Goal: Information Seeking & Learning: Learn about a topic

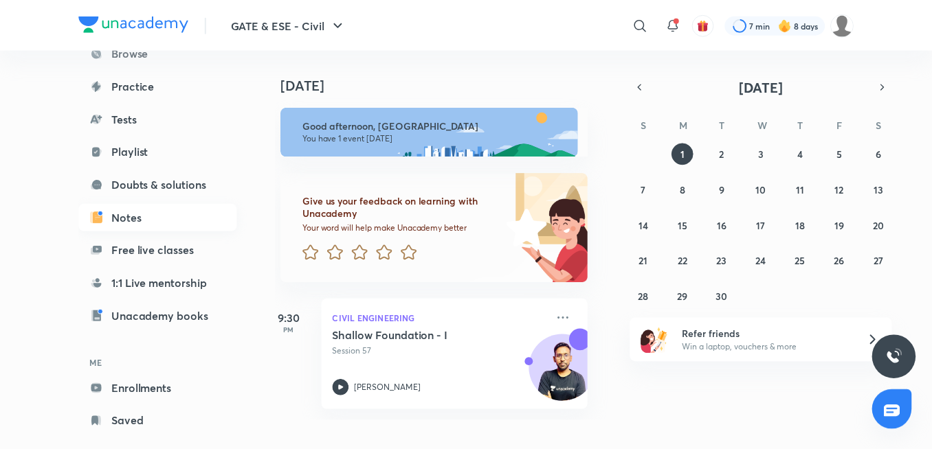
scroll to position [134, 0]
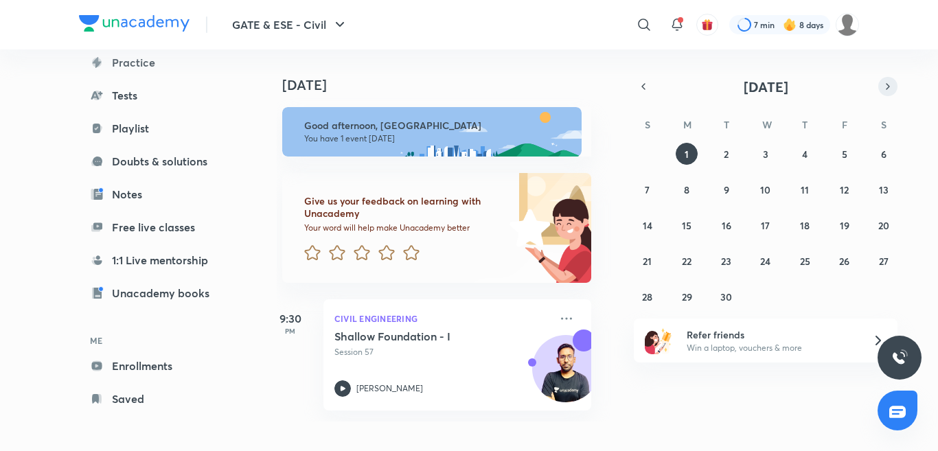
click at [883, 91] on icon "button" at bounding box center [888, 86] width 11 height 12
click at [639, 23] on icon at bounding box center [644, 24] width 16 height 16
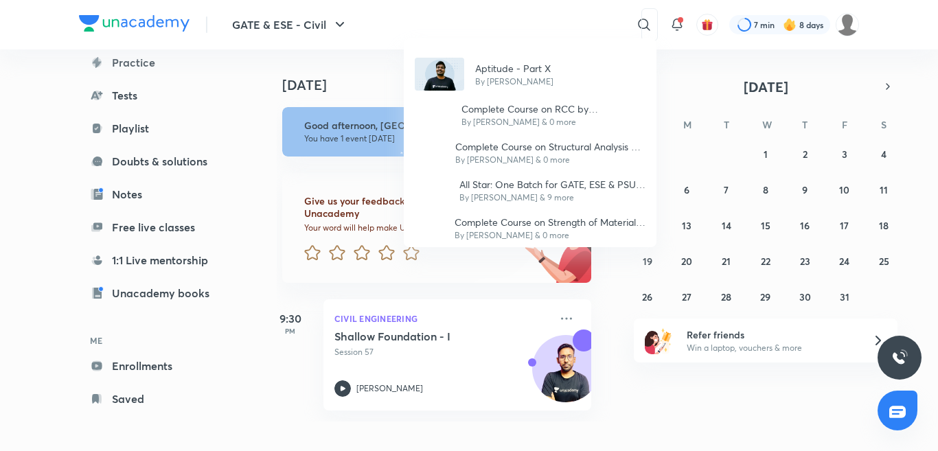
click at [543, 25] on div "Aptitude - Part X By Ashish Futtan Complete Course on RCC by Vivek Gupta (Recor…" at bounding box center [469, 225] width 938 height 451
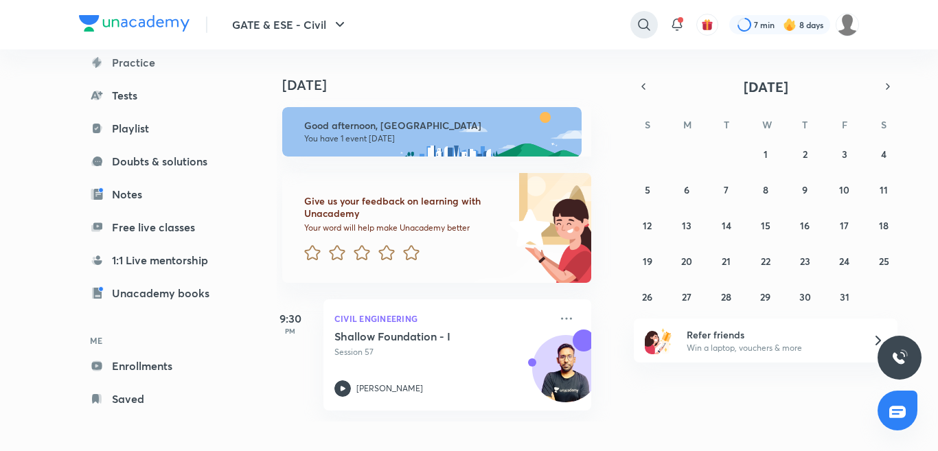
click at [649, 19] on icon at bounding box center [644, 24] width 16 height 16
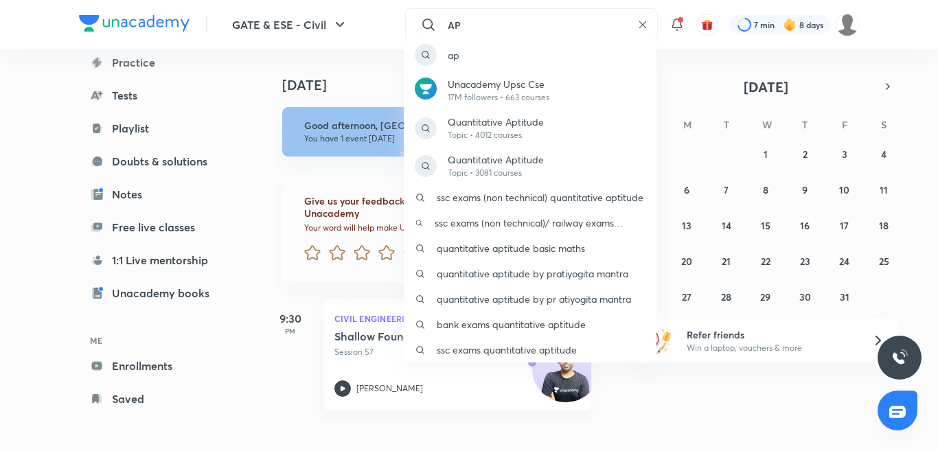
type input "A"
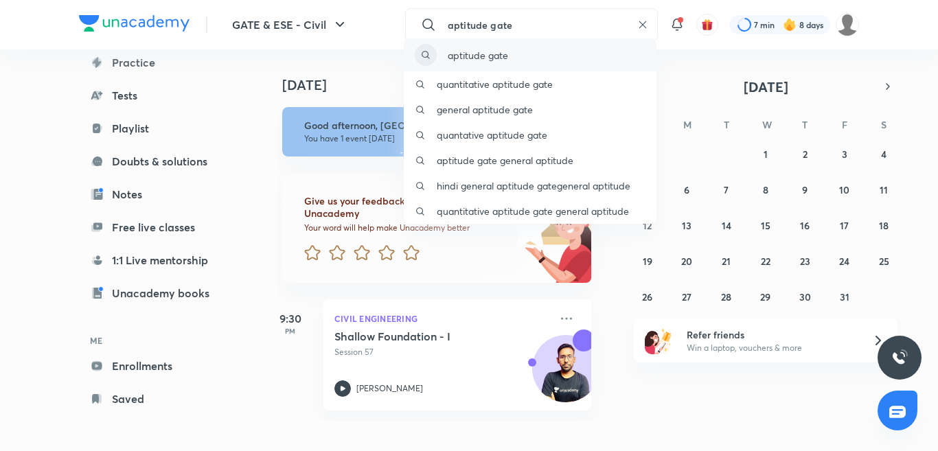
type input "aptitude gate"
click at [572, 61] on div "aptitude gate" at bounding box center [530, 54] width 253 height 33
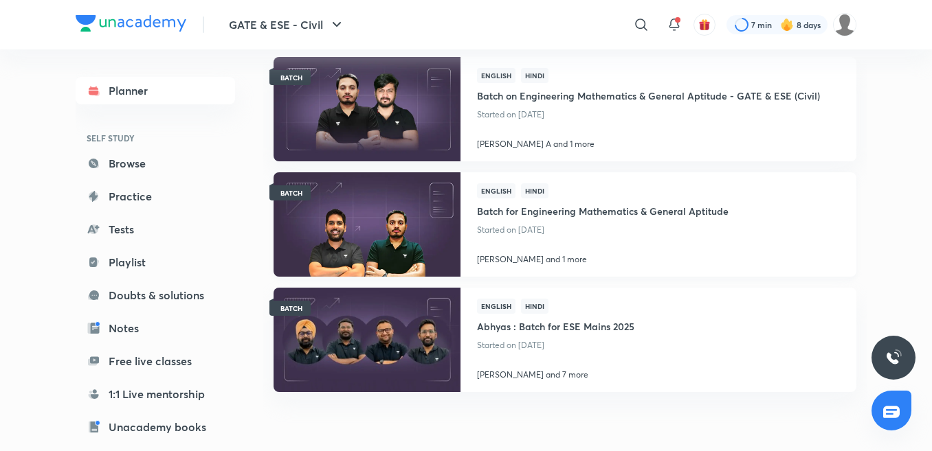
scroll to position [1031, 0]
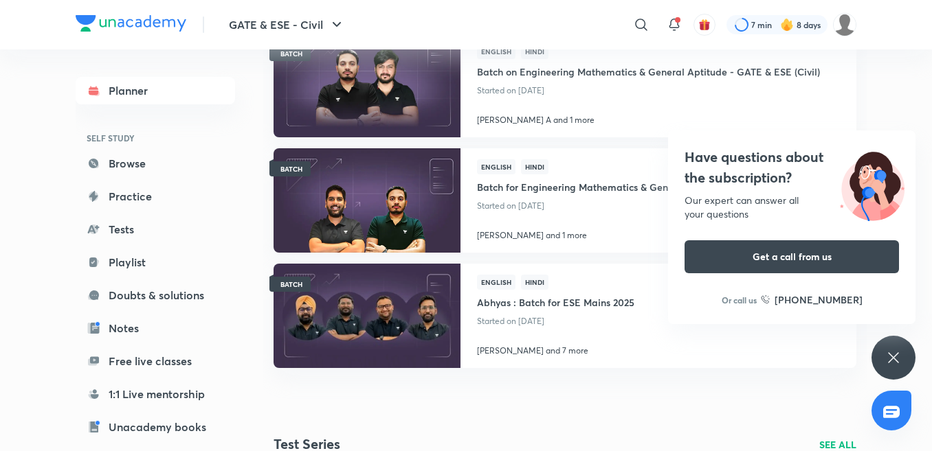
click at [785, 191] on div "Have questions about the subscription? Our expert can answer all your questions…" at bounding box center [791, 228] width 247 height 194
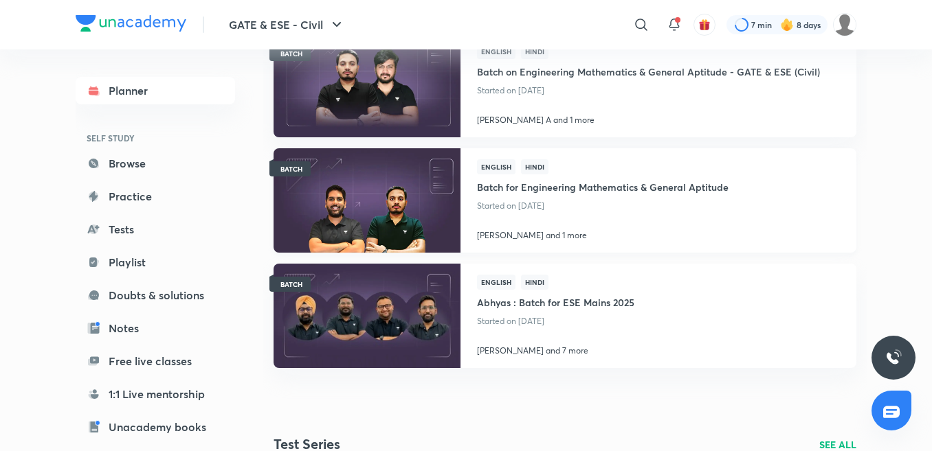
click at [404, 192] on img at bounding box center [366, 200] width 190 height 106
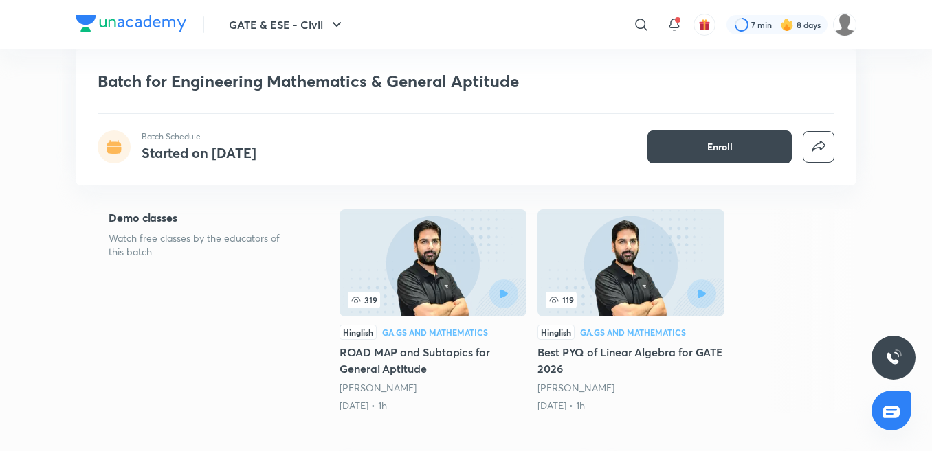
scroll to position [550, 0]
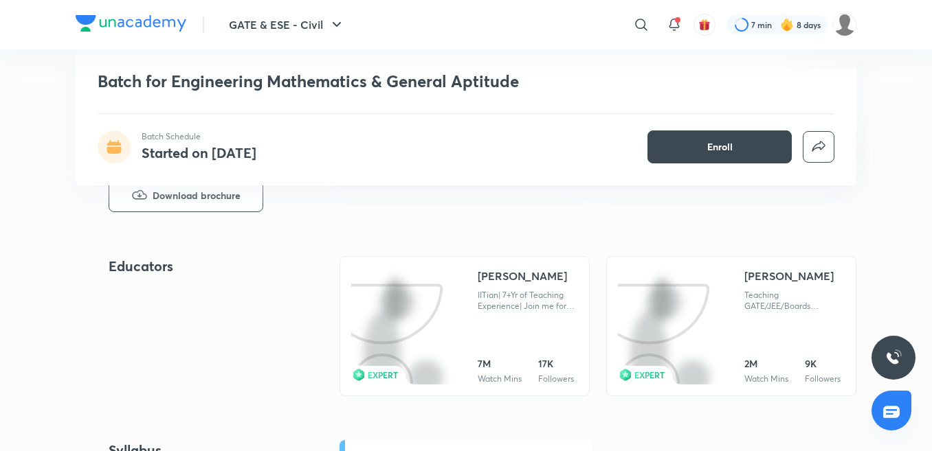
click at [765, 312] on div "Teaching GATE/JEE/Boards Maths+Aptitude from more than a Decade. Double Graduat…" at bounding box center [794, 301] width 100 height 22
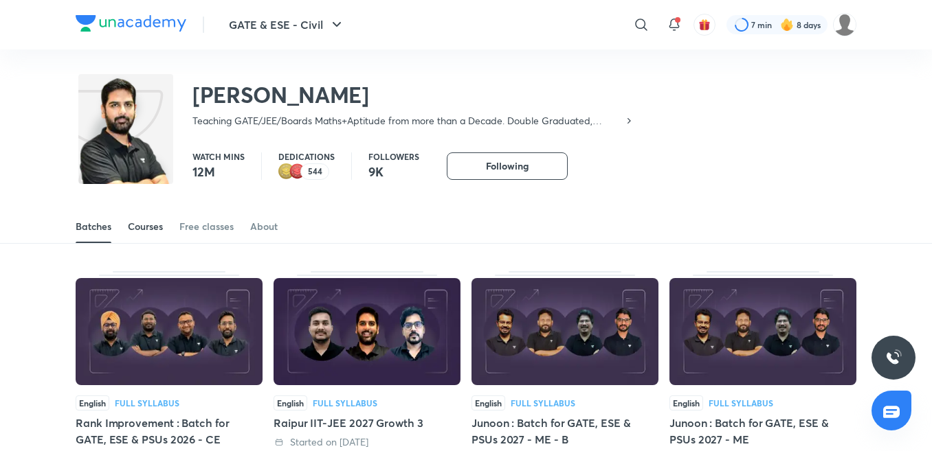
click at [150, 221] on div "Courses" at bounding box center [145, 227] width 35 height 14
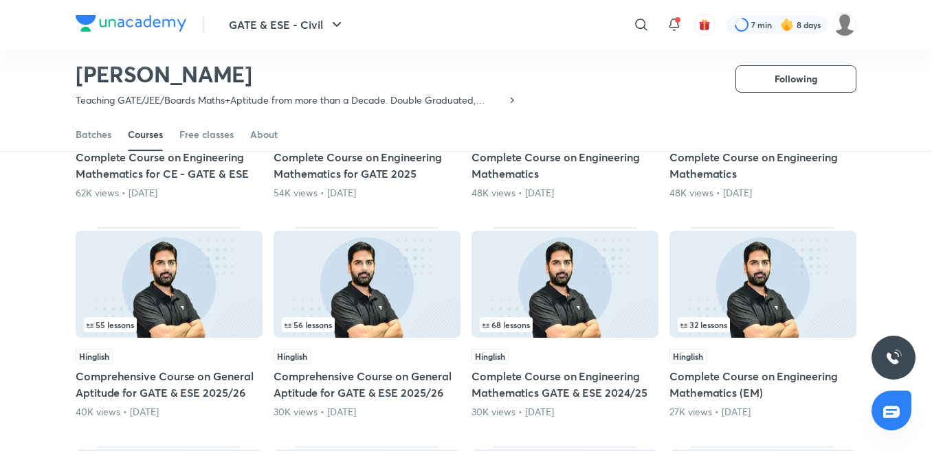
scroll to position [294, 0]
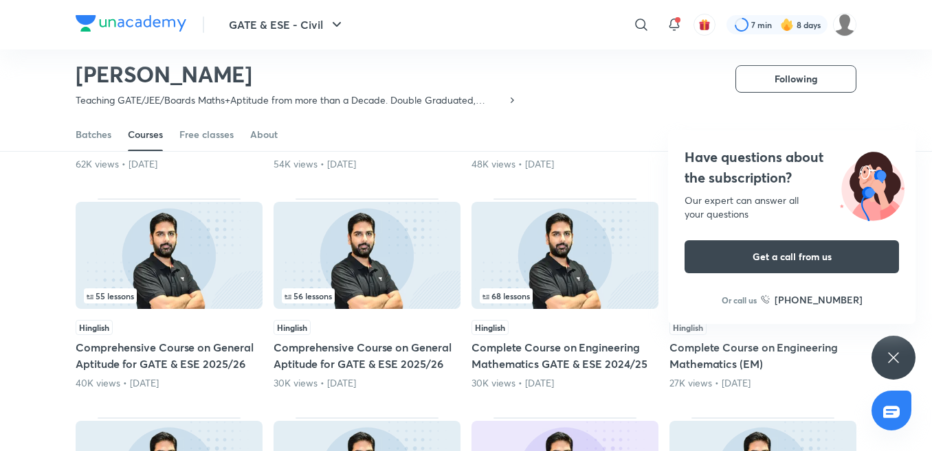
click at [789, 190] on div "Have questions about the subscription? Our expert can answer all your questions…" at bounding box center [791, 228] width 247 height 194
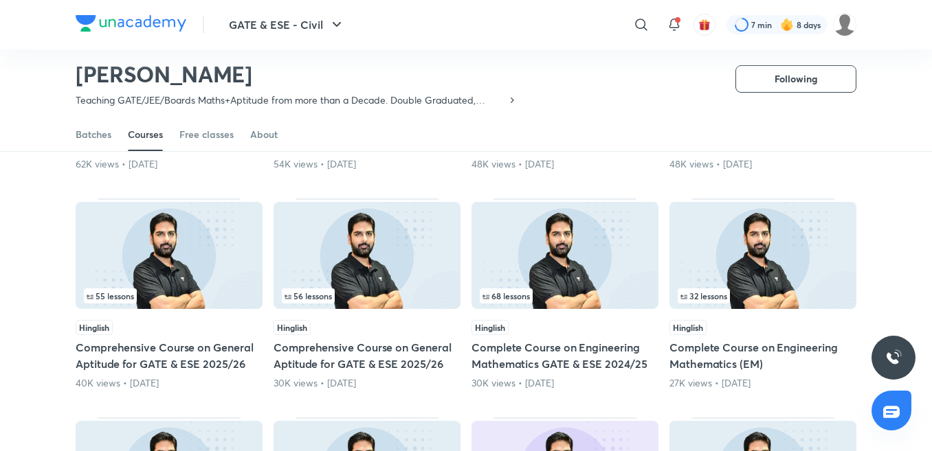
click at [201, 359] on h5 "Comprehensive Course on General Aptitude for GATE & ESE 2025/26" at bounding box center [169, 355] width 187 height 33
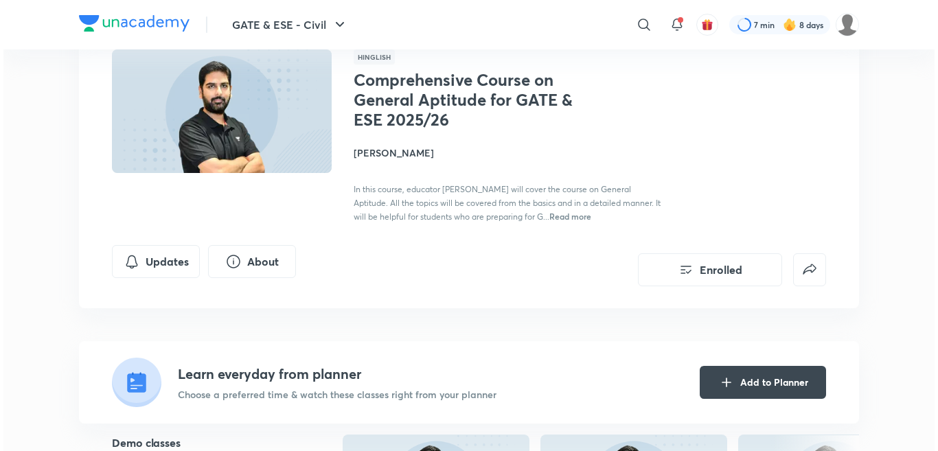
scroll to position [137, 0]
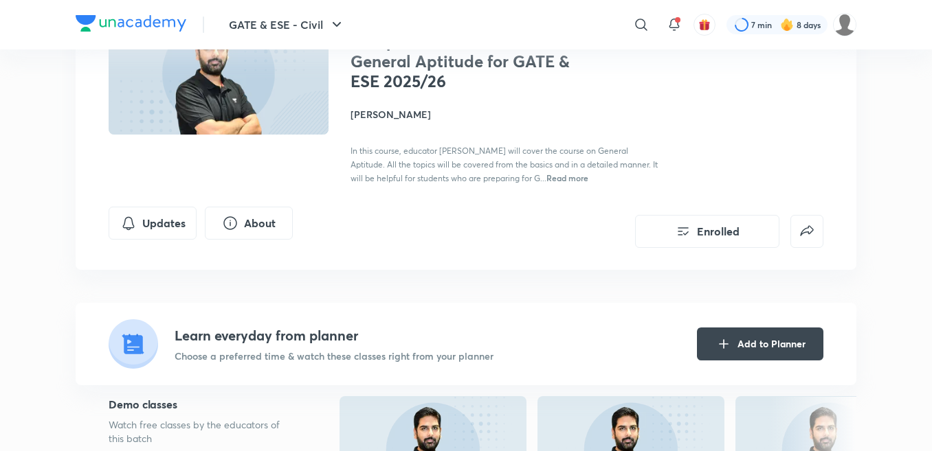
click at [588, 181] on span "Read more" at bounding box center [567, 177] width 42 height 11
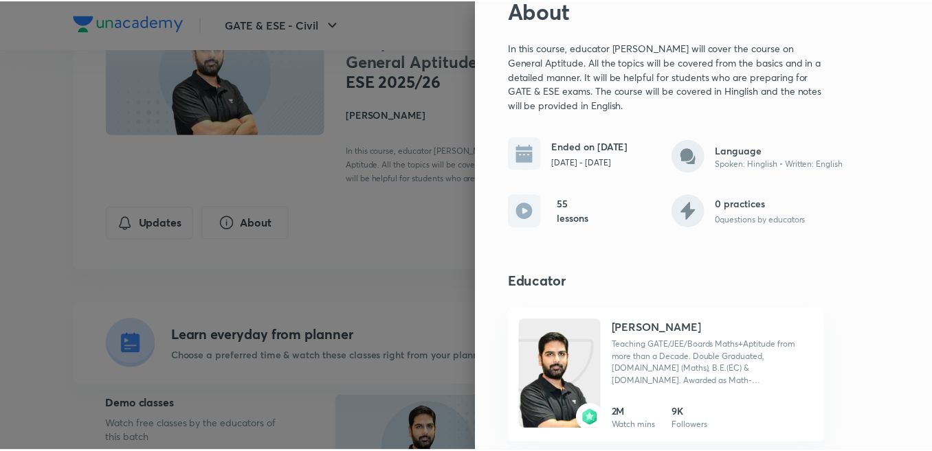
scroll to position [0, 0]
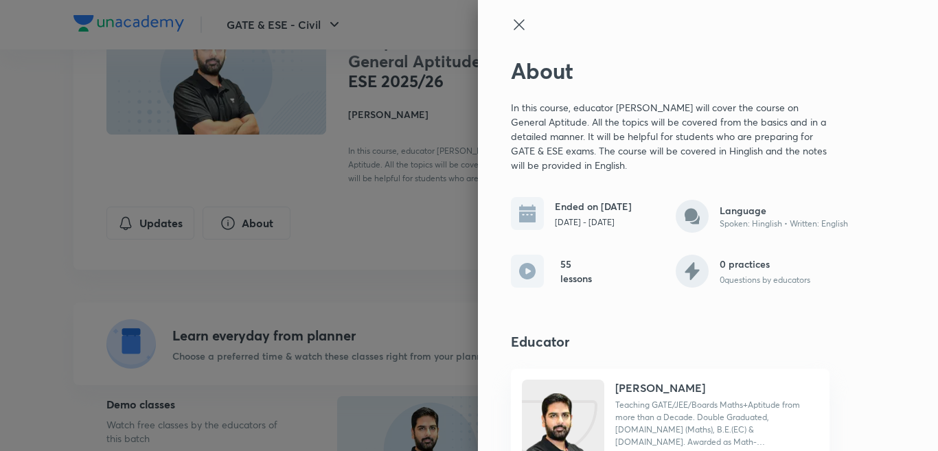
click at [514, 24] on icon at bounding box center [519, 24] width 10 height 10
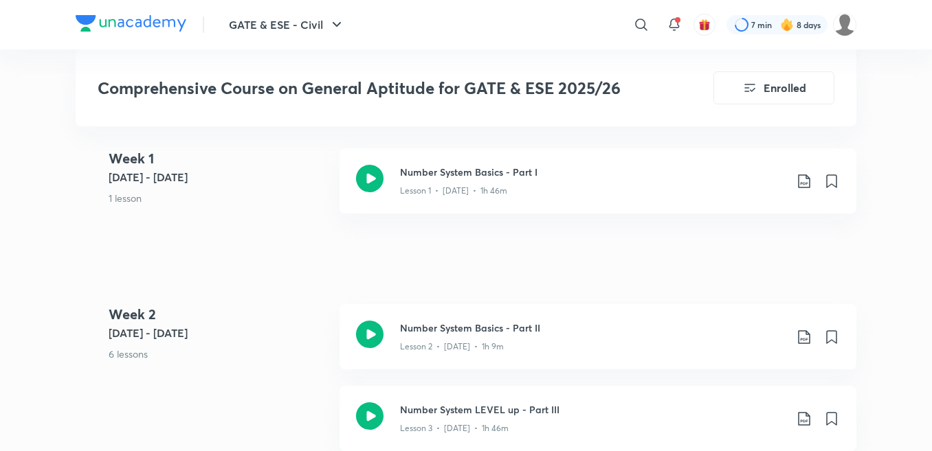
scroll to position [824, 0]
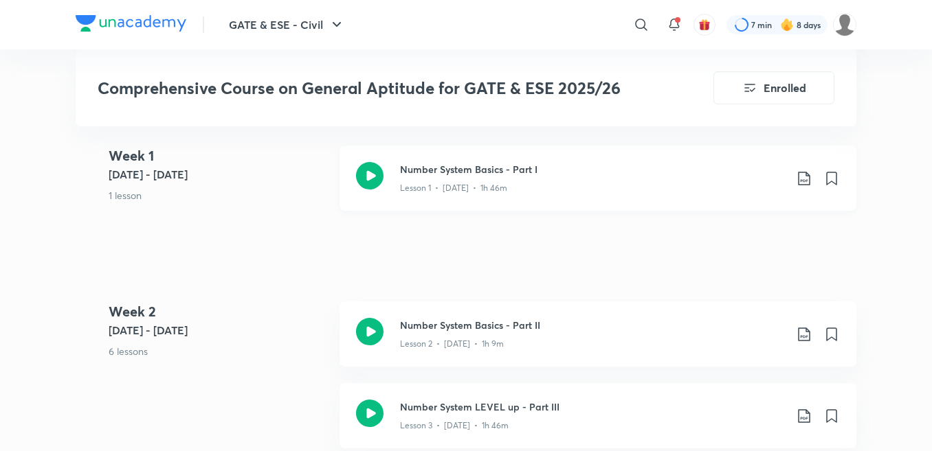
click at [374, 175] on icon at bounding box center [369, 175] width 27 height 27
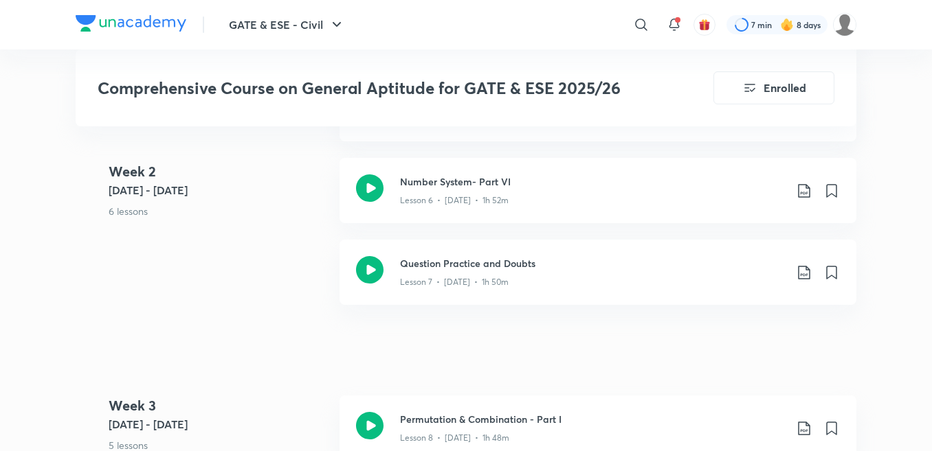
scroll to position [1649, 0]
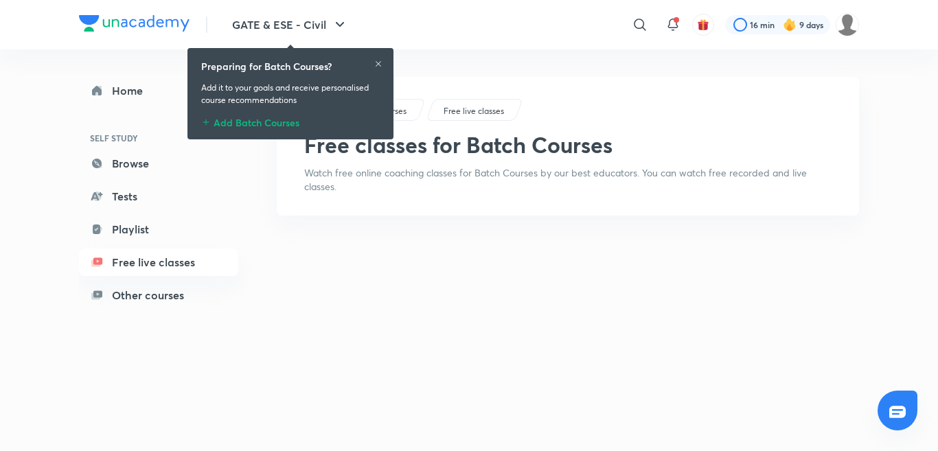
click at [380, 65] on icon at bounding box center [378, 63] width 5 height 5
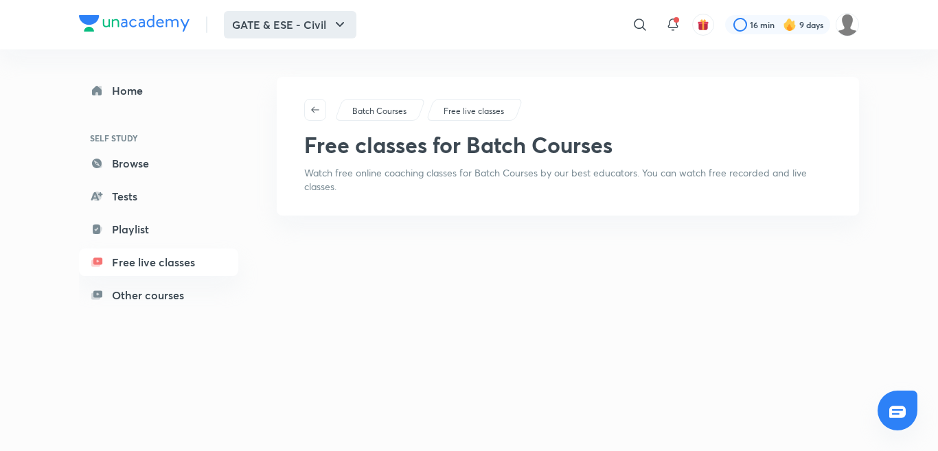
click at [306, 16] on button "GATE & ESE - Civil" at bounding box center [290, 24] width 133 height 27
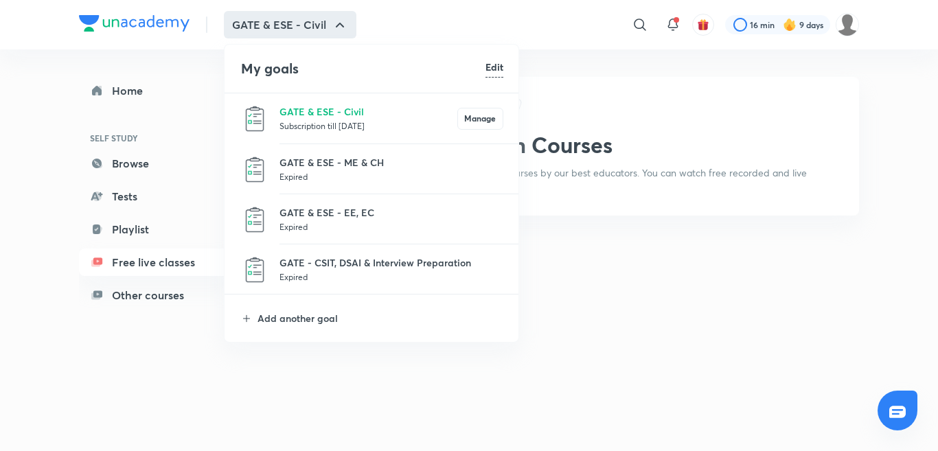
click at [296, 129] on p "Subscription till 22 Mar 2026" at bounding box center [369, 126] width 178 height 14
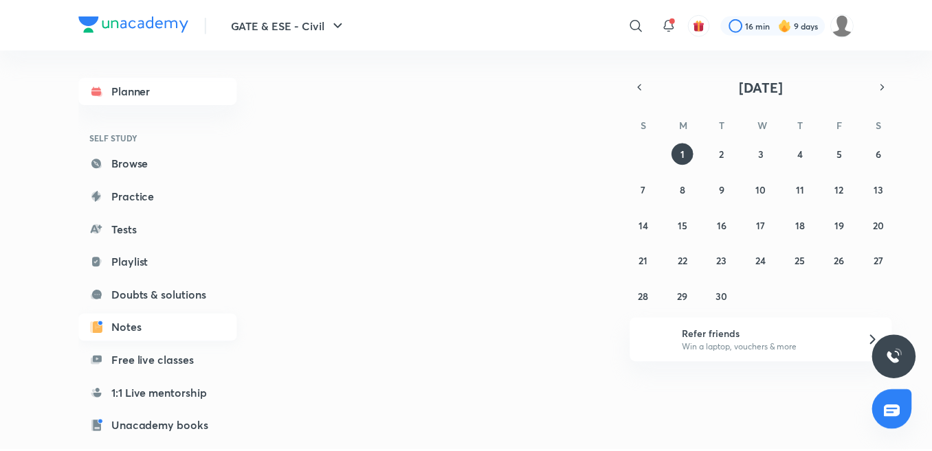
scroll to position [134, 0]
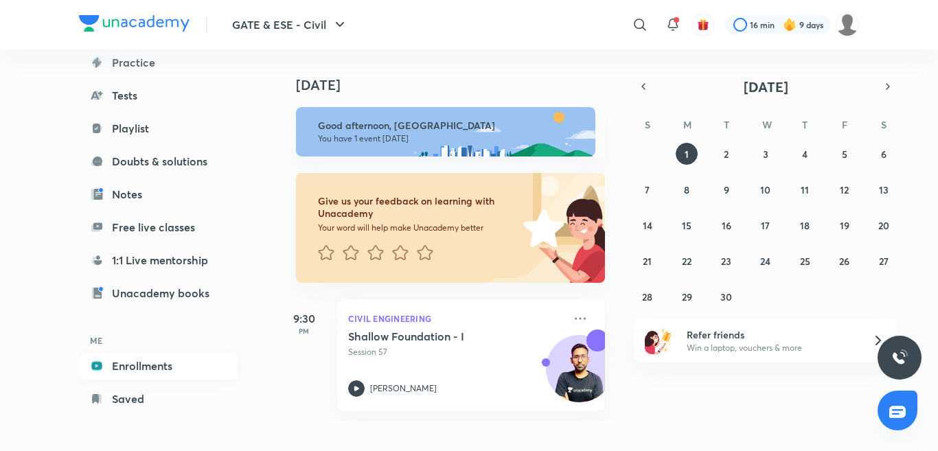
click at [160, 370] on link "Enrollments" at bounding box center [158, 365] width 159 height 27
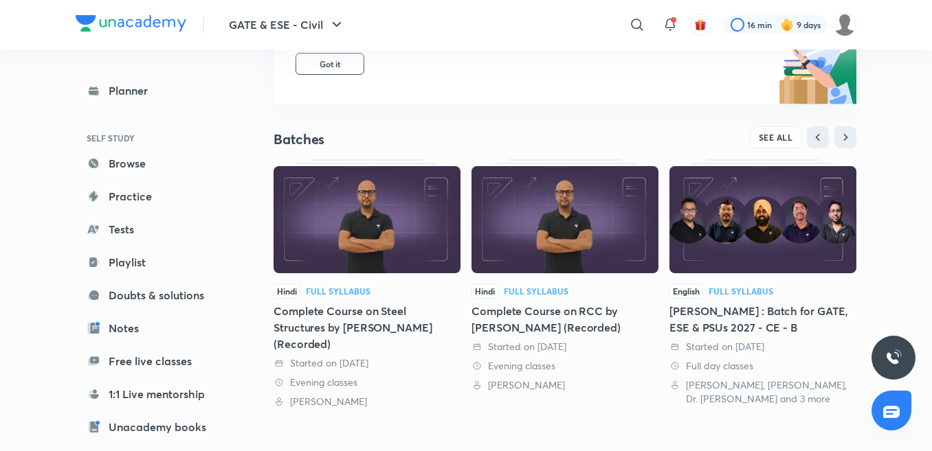
scroll to position [206, 0]
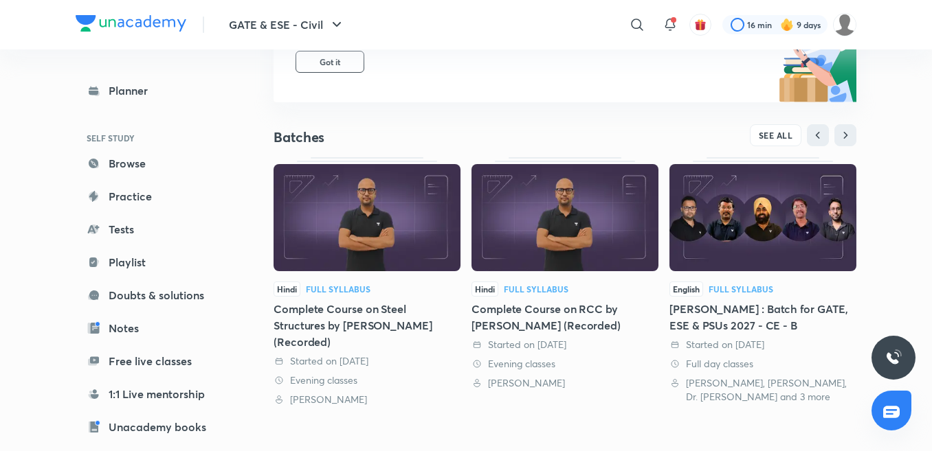
click at [368, 328] on div "Complete Course on Steel Structures by Vivek Gupta (Recorded)" at bounding box center [366, 325] width 187 height 49
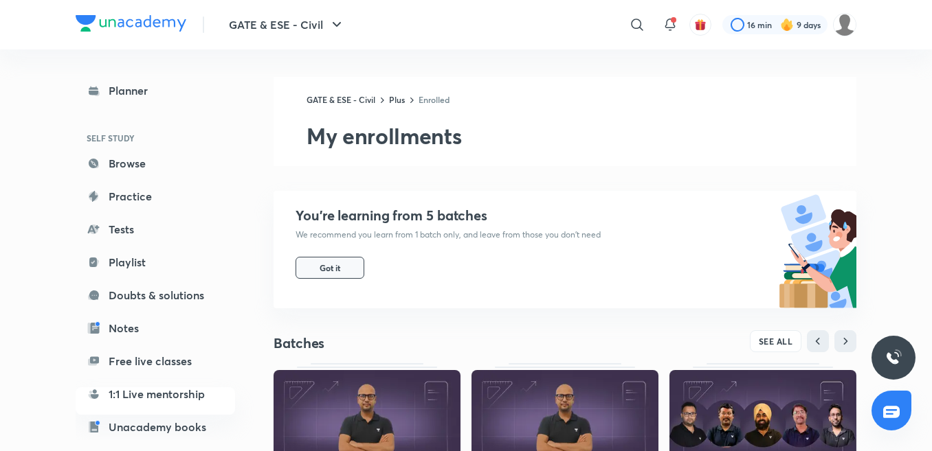
click at [337, 259] on button "Got it" at bounding box center [329, 268] width 69 height 22
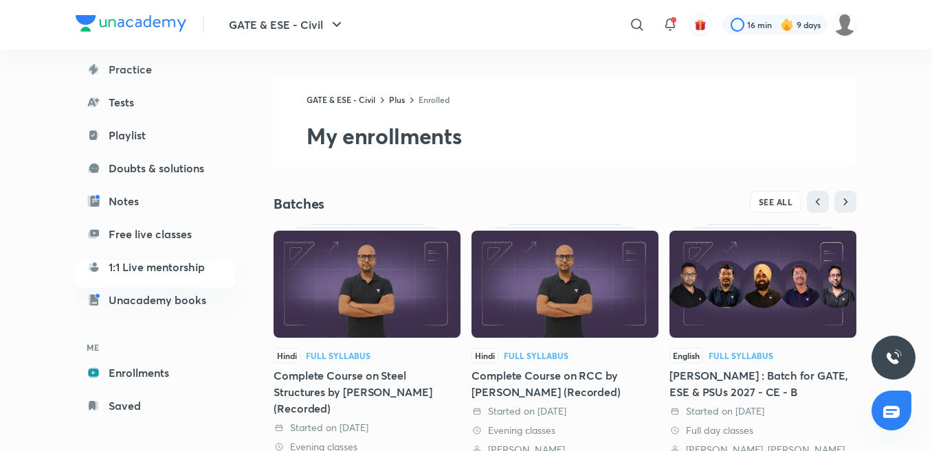
scroll to position [134, 0]
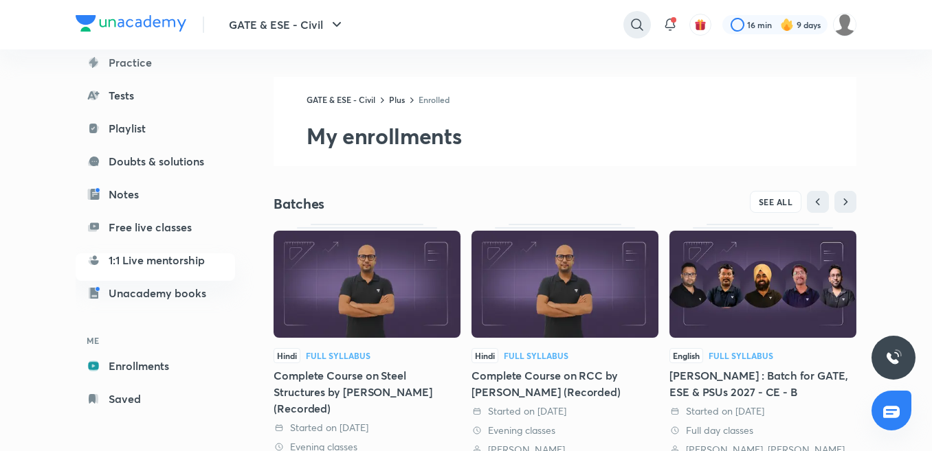
click at [629, 32] on icon at bounding box center [637, 24] width 16 height 16
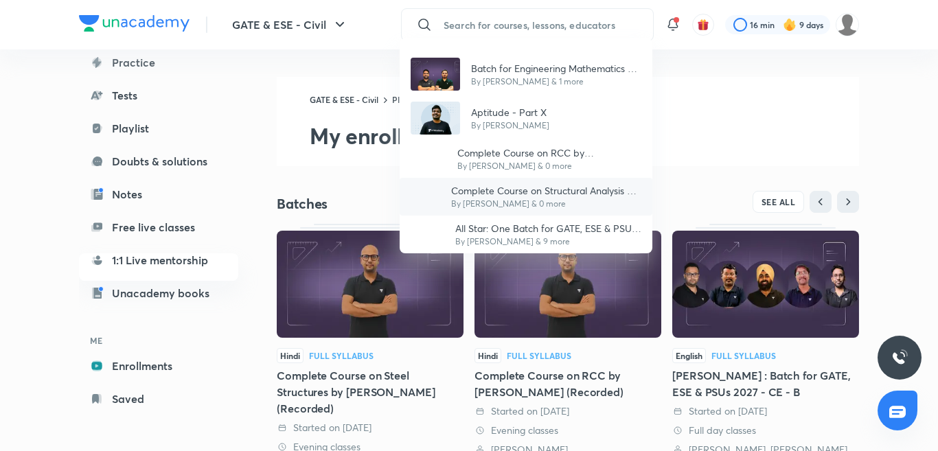
click at [535, 185] on p "Complete Course on Structural Analysis by Vivek Gupta (Recorded)" at bounding box center [546, 190] width 190 height 14
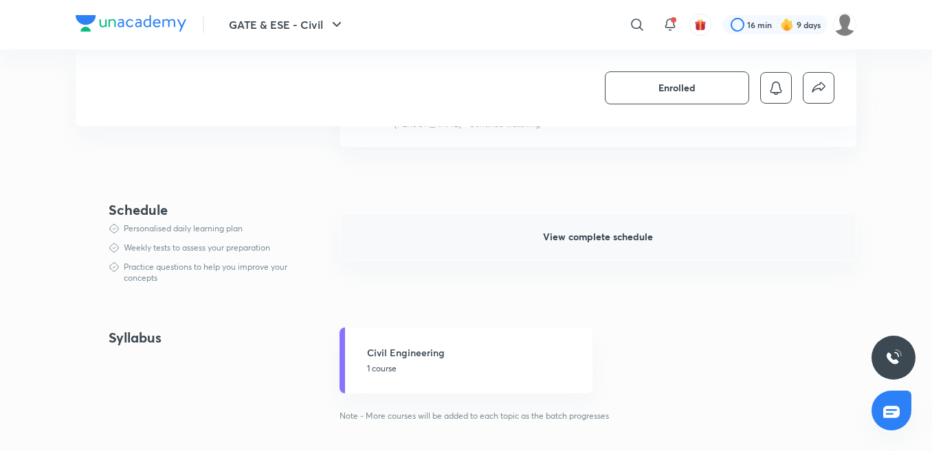
scroll to position [412, 0]
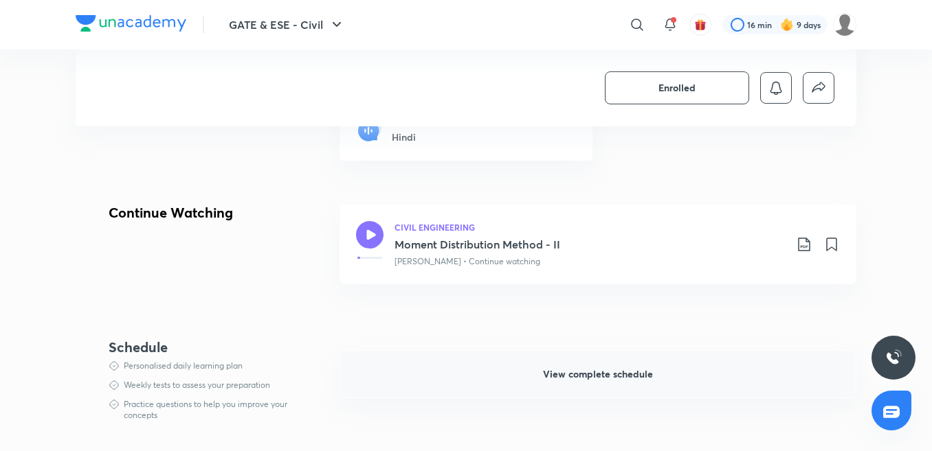
click at [559, 373] on span "View complete schedule" at bounding box center [598, 375] width 110 height 14
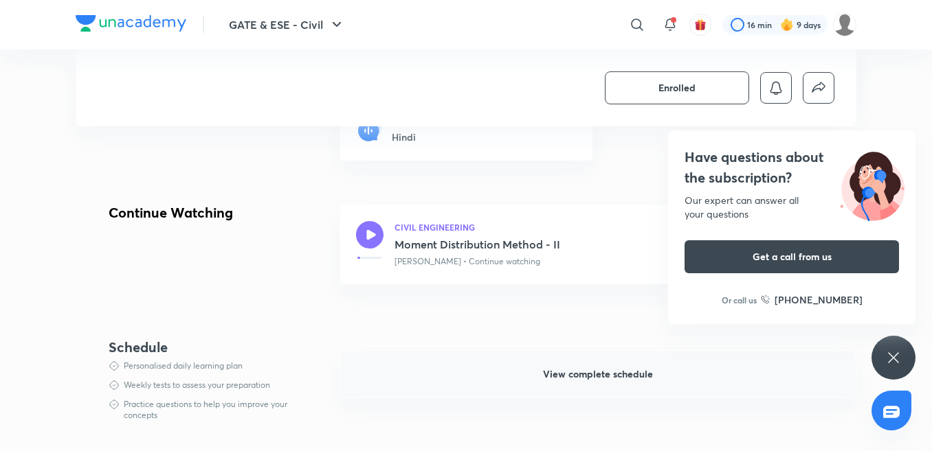
scroll to position [824, 0]
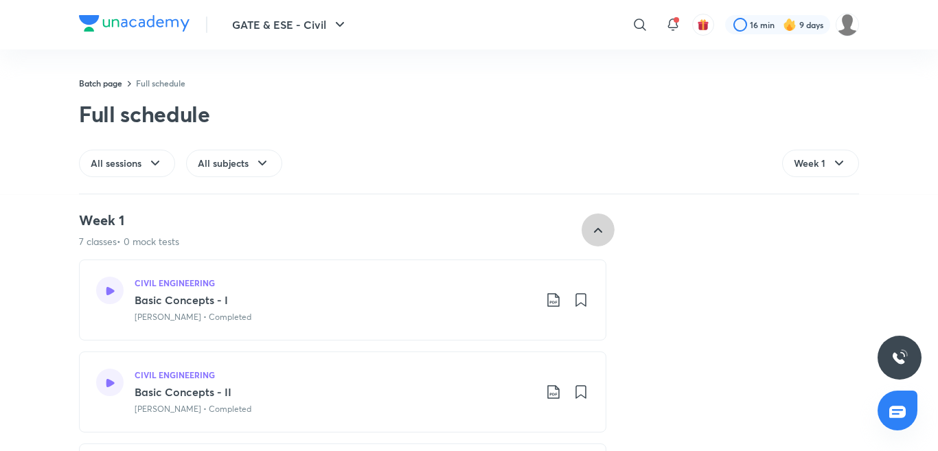
click at [592, 225] on icon at bounding box center [598, 230] width 16 height 16
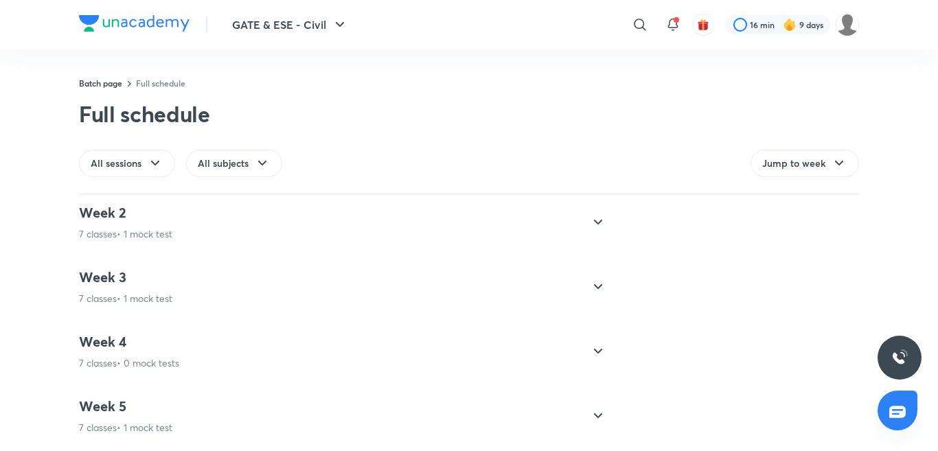
scroll to position [84, 0]
click at [590, 279] on icon at bounding box center [598, 287] width 16 height 16
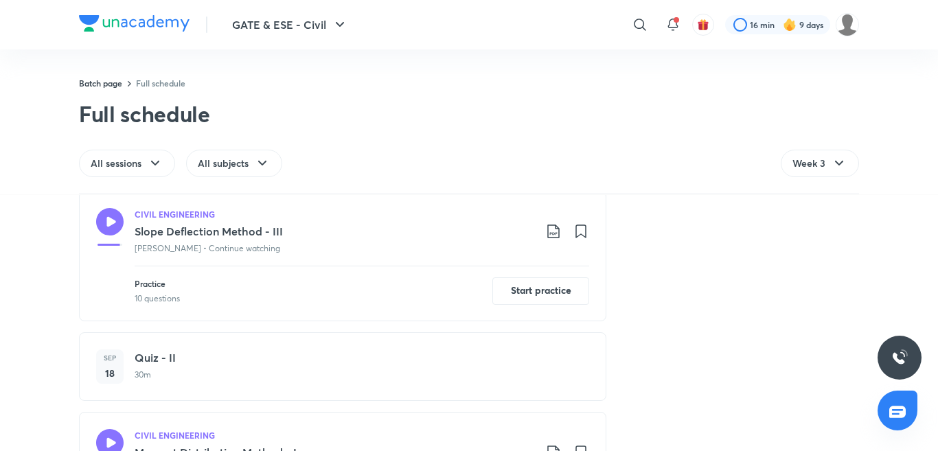
scroll to position [824, 0]
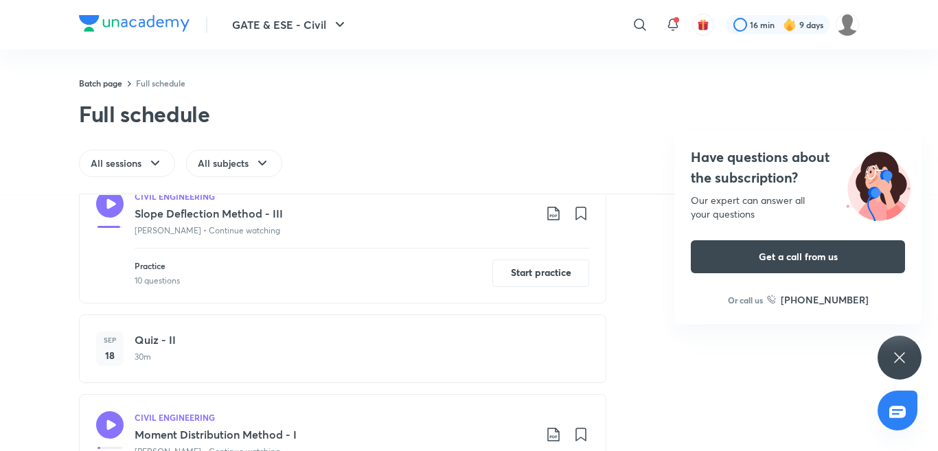
click at [771, 216] on div "Our expert can answer all your questions" at bounding box center [798, 207] width 214 height 27
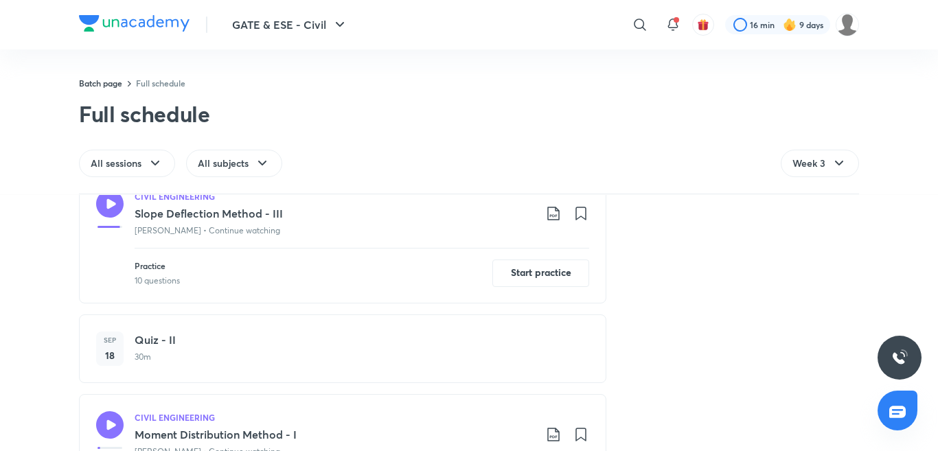
click at [108, 202] on icon at bounding box center [109, 203] width 27 height 27
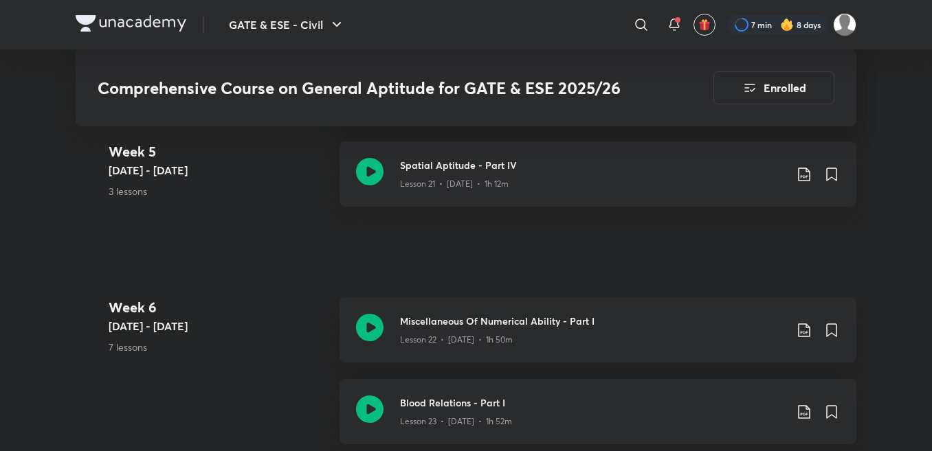
scroll to position [2817, 0]
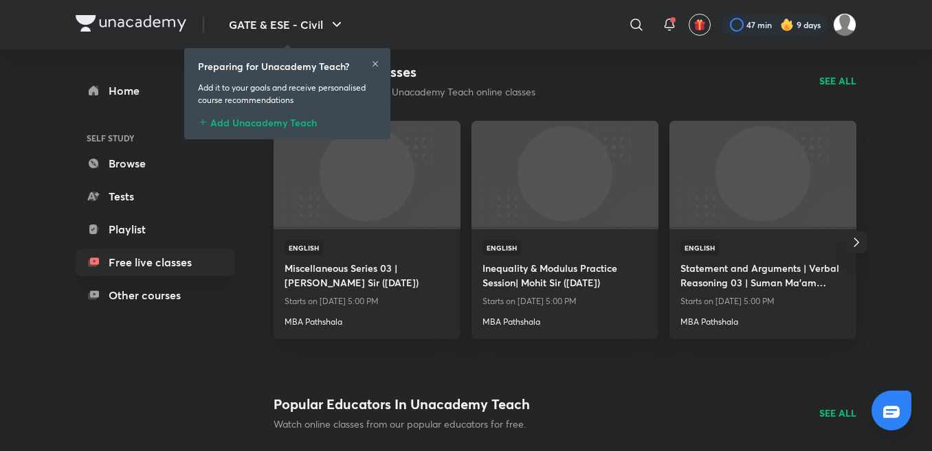
click at [293, 60] on h6 "Preparing for Unacademy Teach?" at bounding box center [273, 66] width 151 height 14
click at [301, 21] on button "GATE & ESE - Civil" at bounding box center [287, 24] width 133 height 27
click at [334, 17] on icon "button" at bounding box center [336, 24] width 16 height 16
click at [374, 61] on icon at bounding box center [375, 64] width 8 height 8
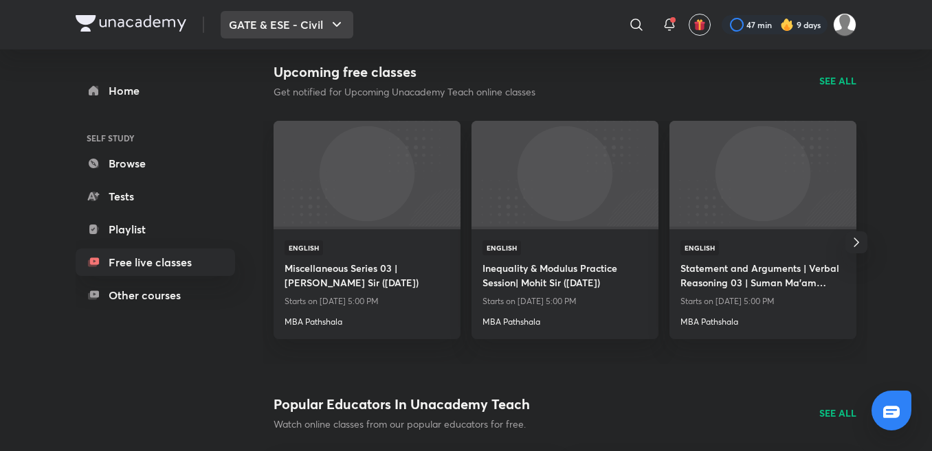
click at [331, 25] on icon "button" at bounding box center [336, 24] width 16 height 16
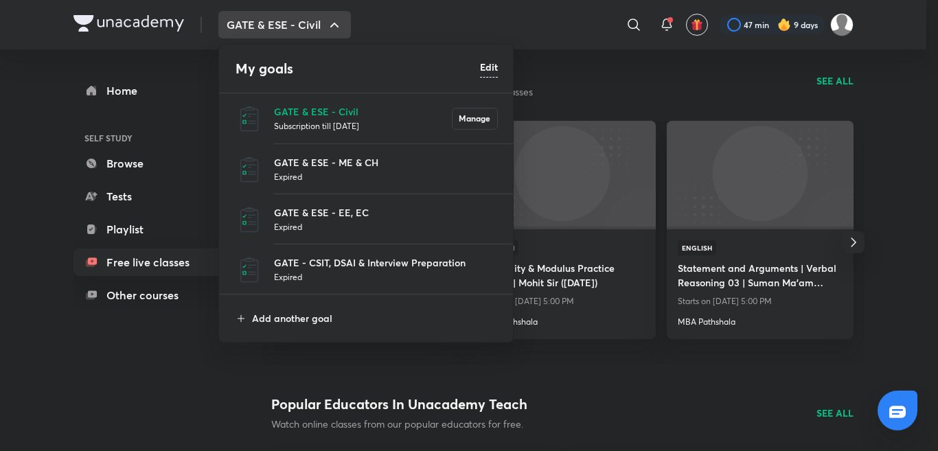
click at [316, 126] on p "Subscription till 22 Mar 2026" at bounding box center [363, 126] width 178 height 14
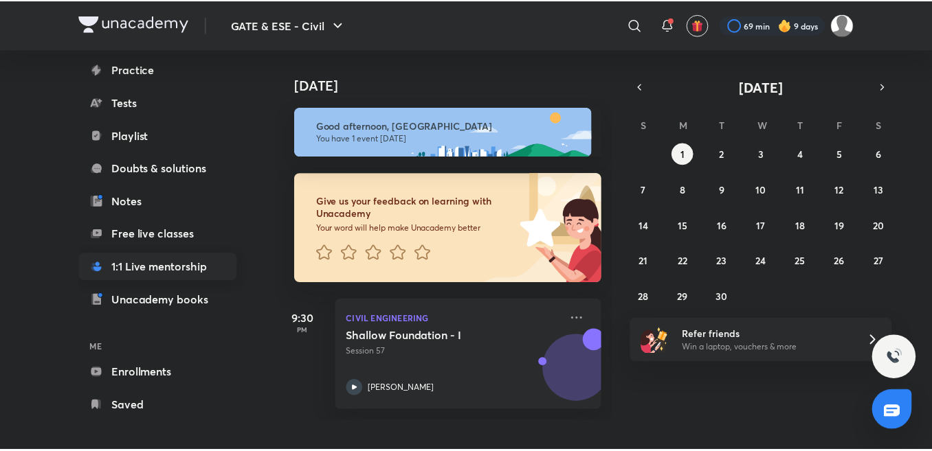
scroll to position [134, 0]
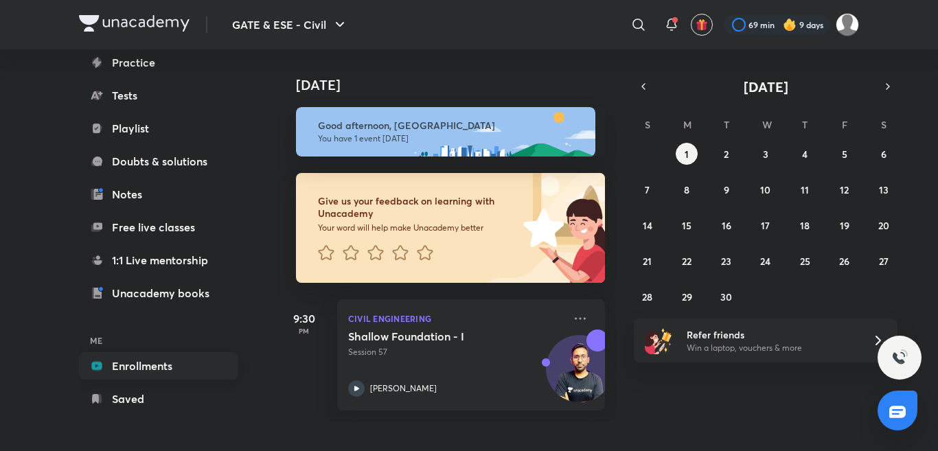
click at [150, 368] on link "Enrollments" at bounding box center [158, 365] width 159 height 27
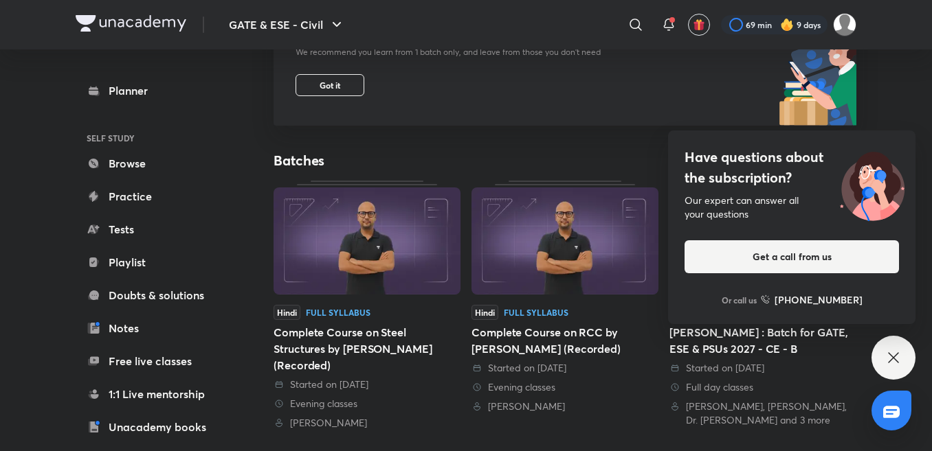
scroll to position [206, 0]
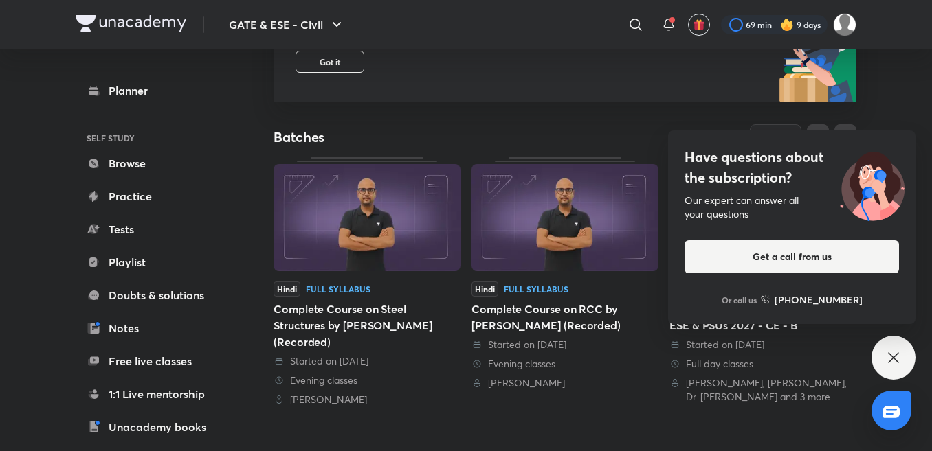
click at [822, 177] on h4 "Have questions about the subscription?" at bounding box center [791, 167] width 214 height 41
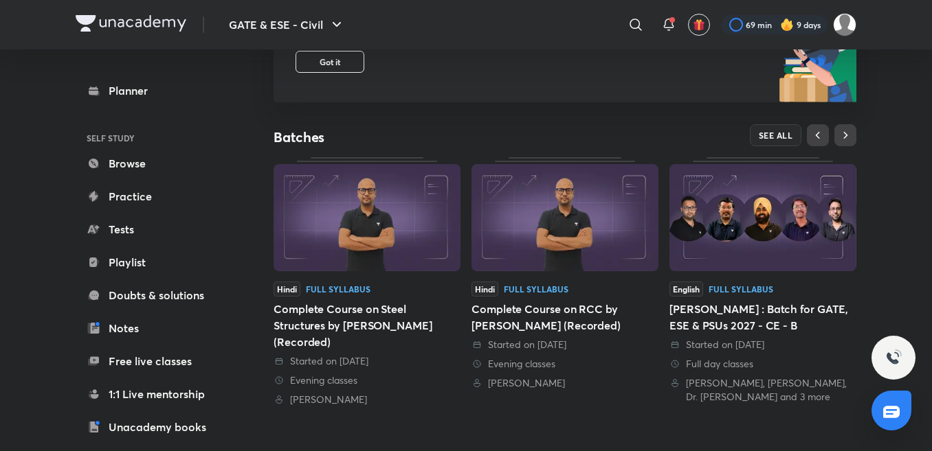
click at [547, 363] on div "Evening classes" at bounding box center [564, 364] width 187 height 14
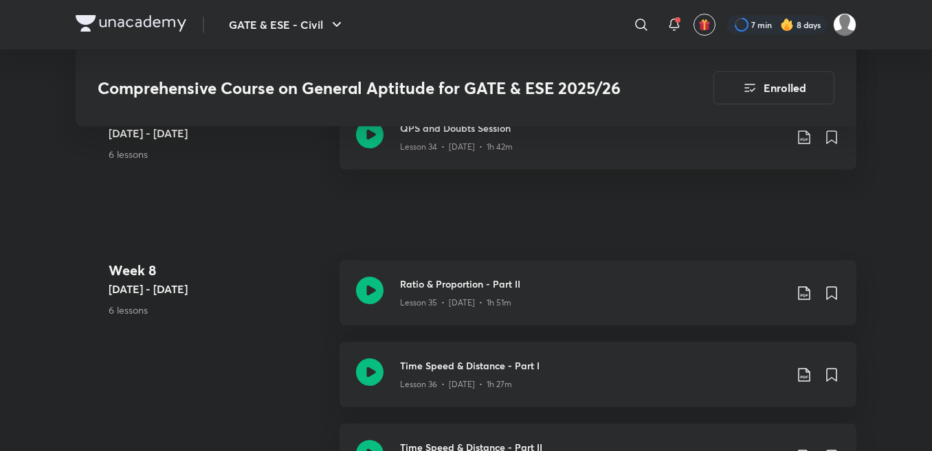
scroll to position [4122, 0]
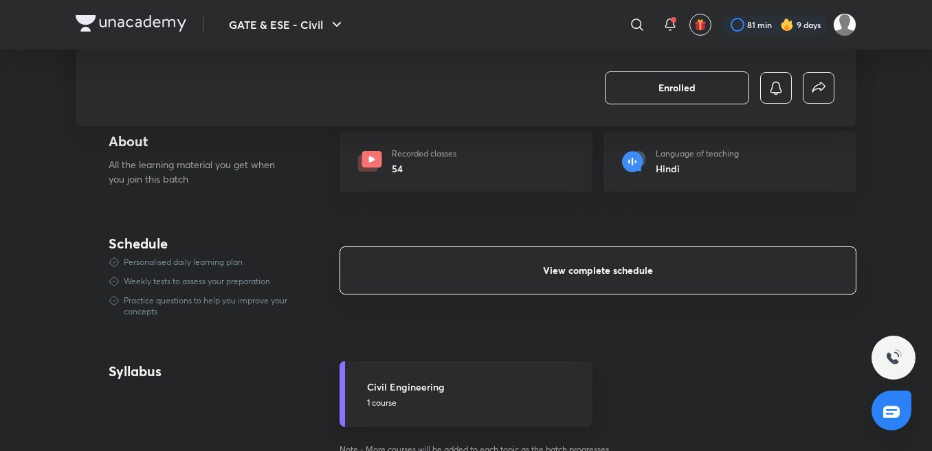
scroll to position [275, 0]
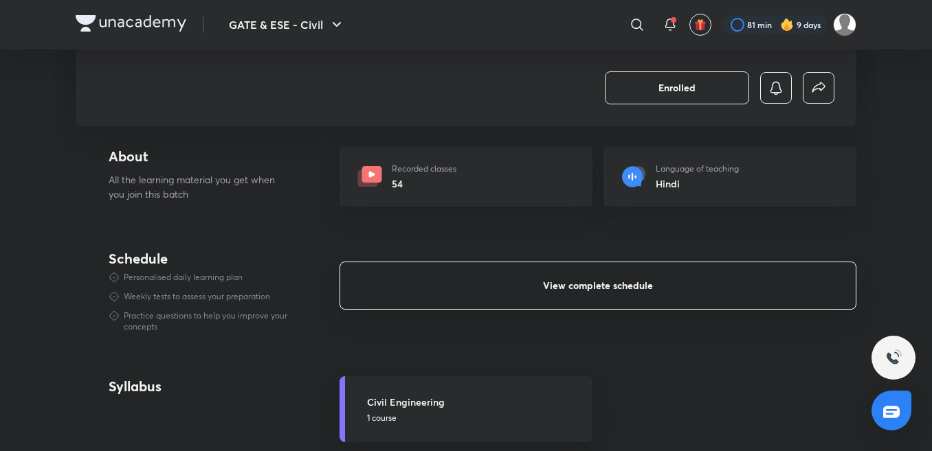
click at [643, 295] on button "View complete schedule" at bounding box center [597, 286] width 517 height 48
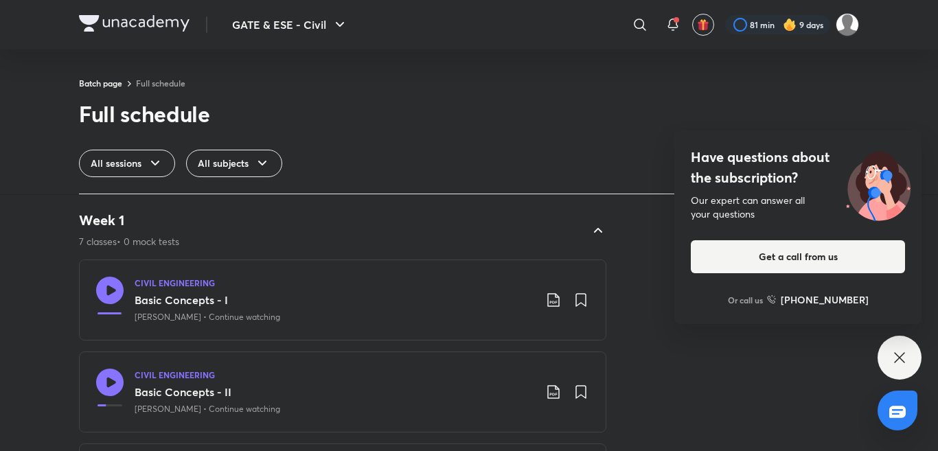
click at [771, 179] on h4 "Have questions about the subscription?" at bounding box center [798, 167] width 214 height 41
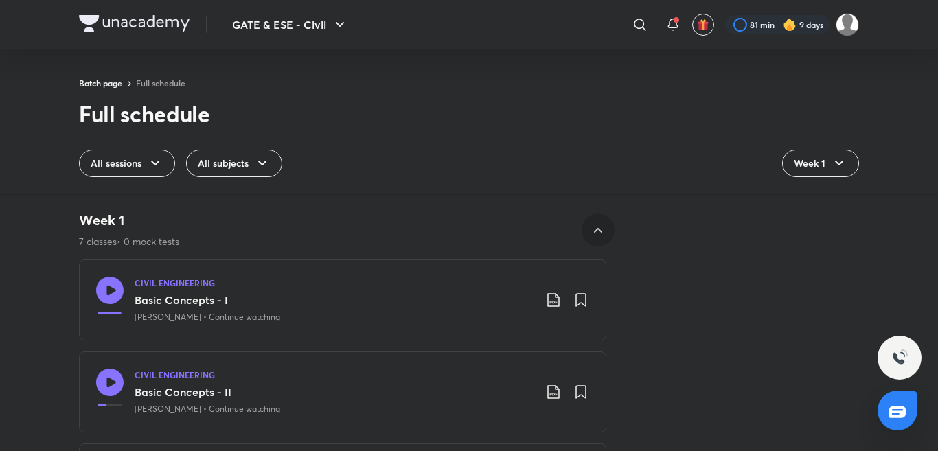
click at [598, 236] on icon at bounding box center [598, 230] width 16 height 16
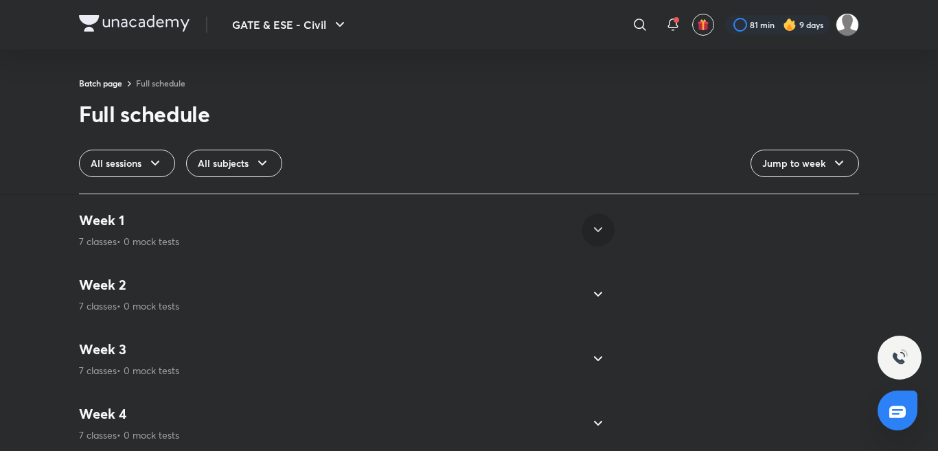
click at [598, 236] on icon at bounding box center [598, 230] width 16 height 16
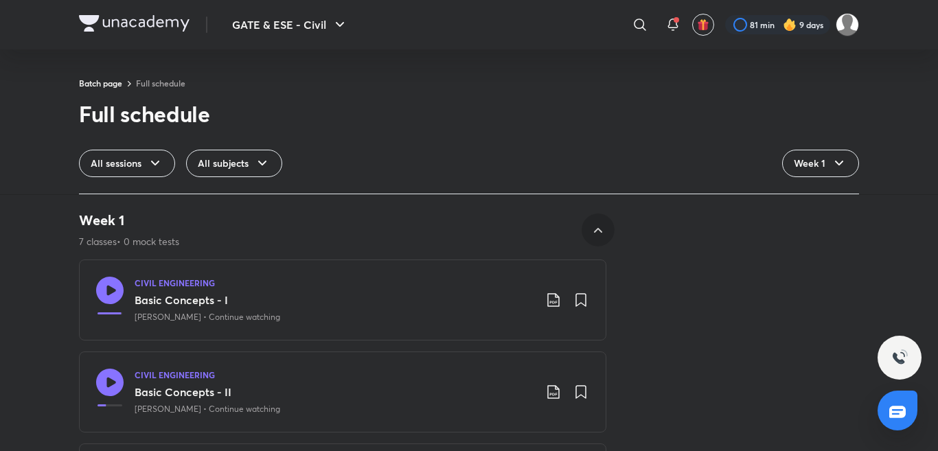
click at [591, 227] on icon at bounding box center [598, 230] width 16 height 16
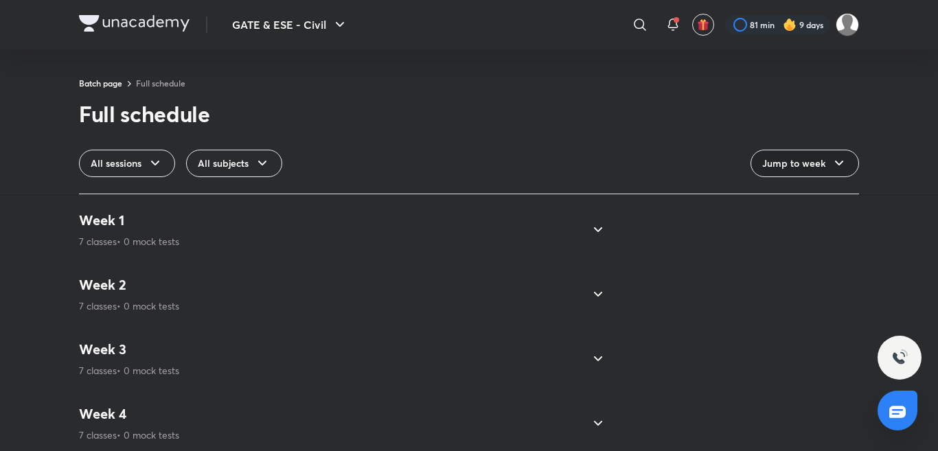
click at [837, 164] on icon at bounding box center [839, 163] width 8 height 5
click at [595, 227] on icon at bounding box center [598, 230] width 16 height 16
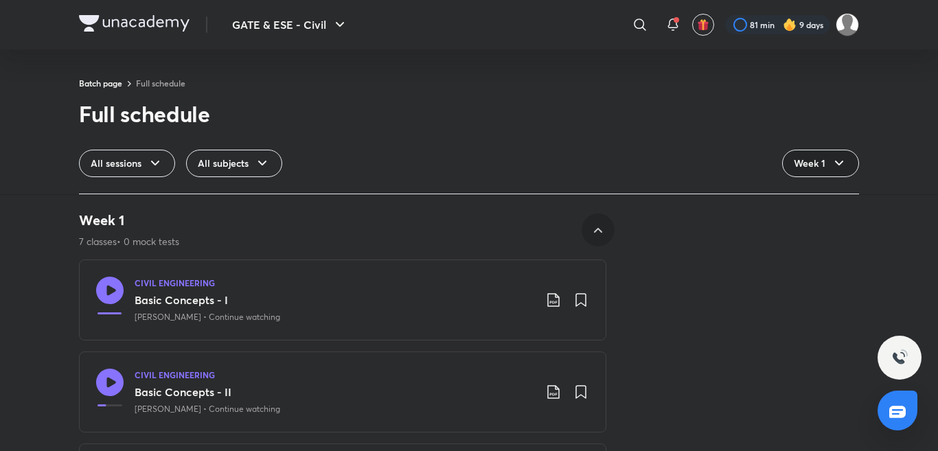
click at [595, 228] on icon at bounding box center [598, 230] width 16 height 16
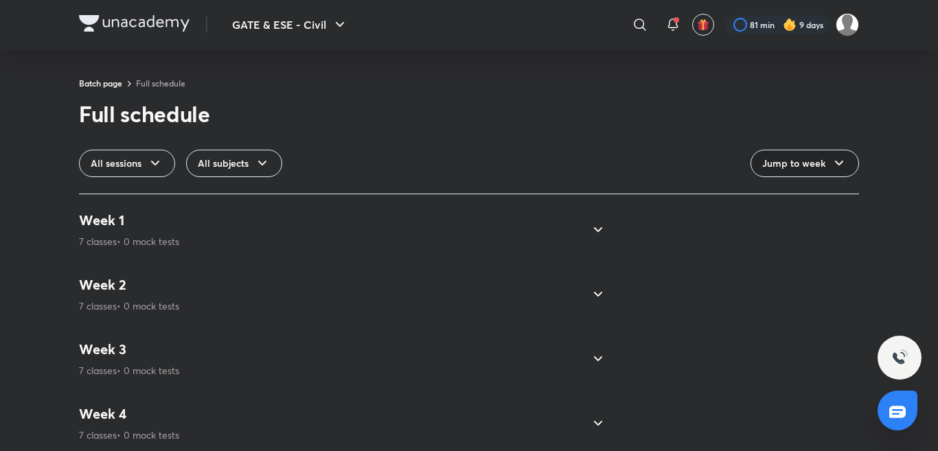
click at [595, 228] on icon at bounding box center [598, 230] width 16 height 16
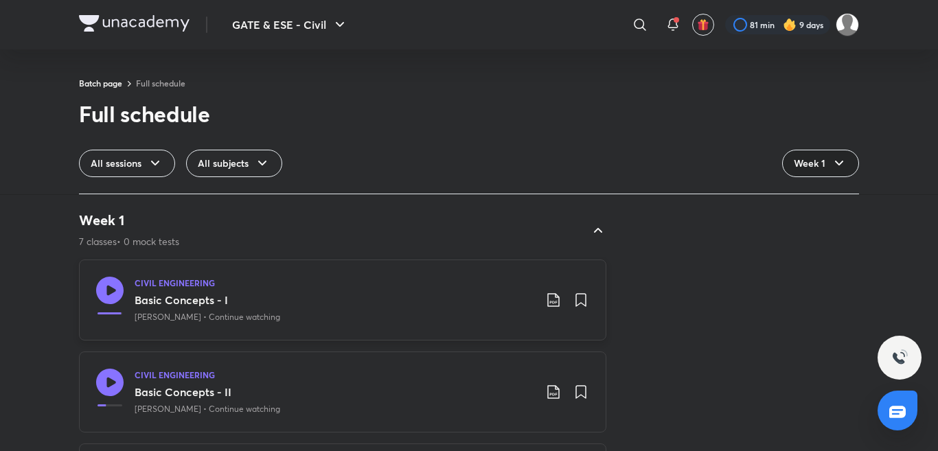
click at [100, 286] on icon at bounding box center [109, 290] width 27 height 27
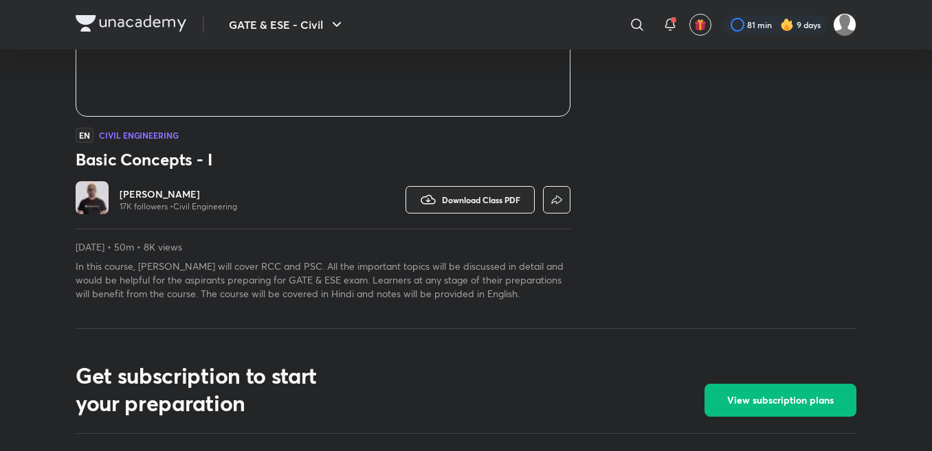
scroll to position [412, 0]
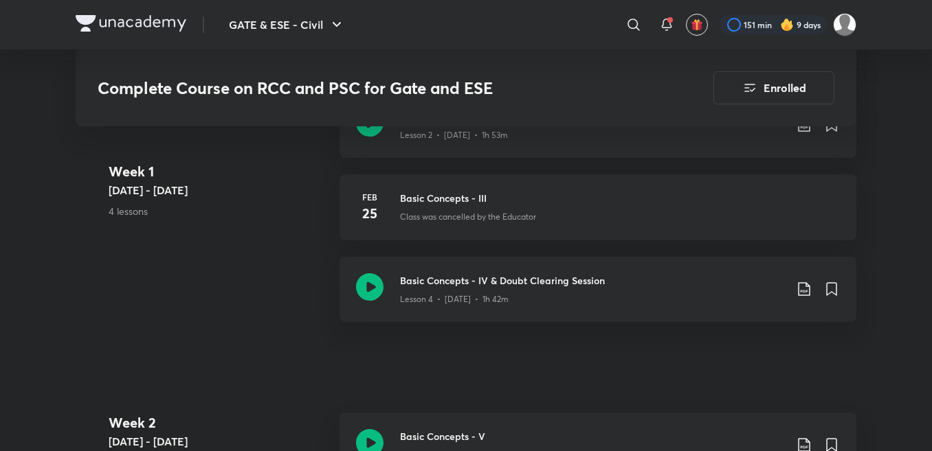
scroll to position [756, 0]
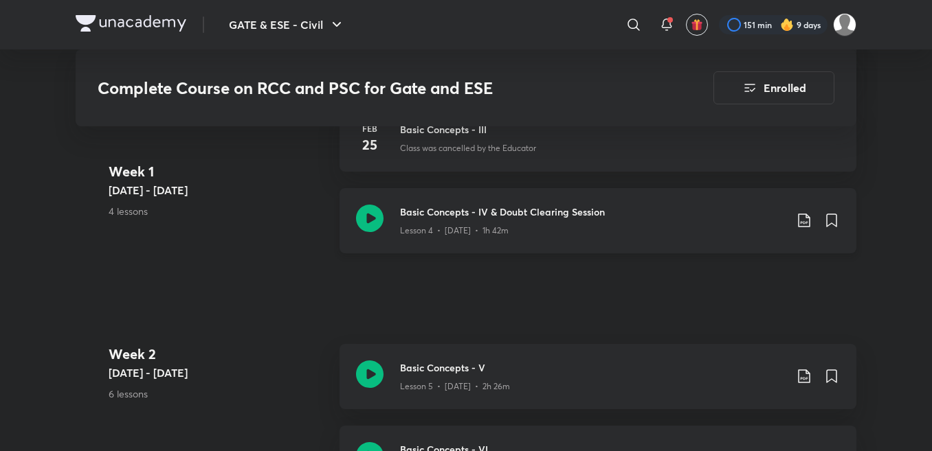
click at [368, 221] on icon at bounding box center [369, 218] width 27 height 27
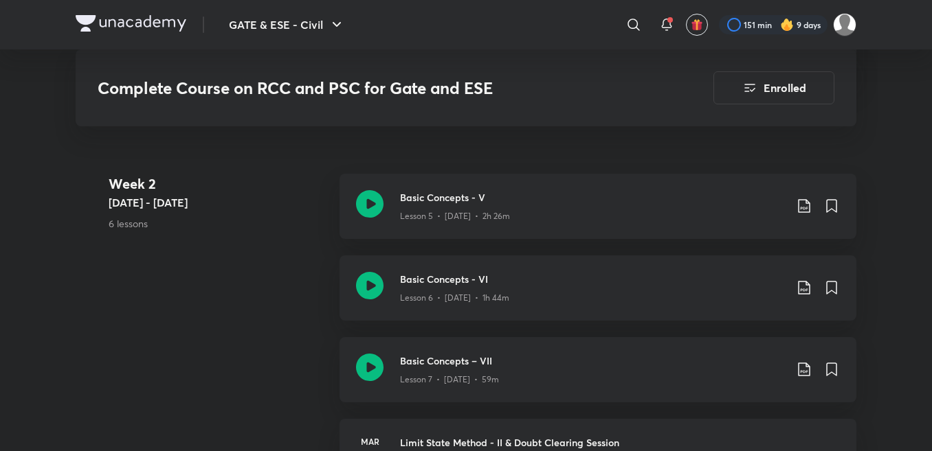
scroll to position [1099, 0]
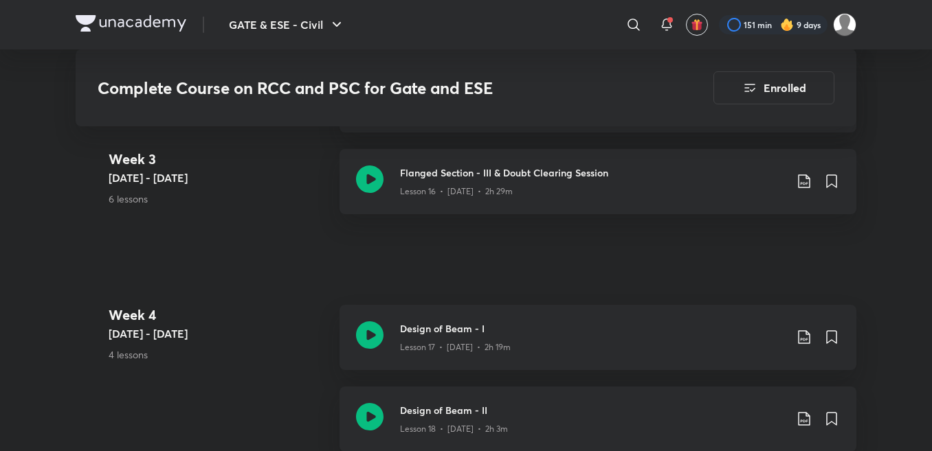
scroll to position [1924, 0]
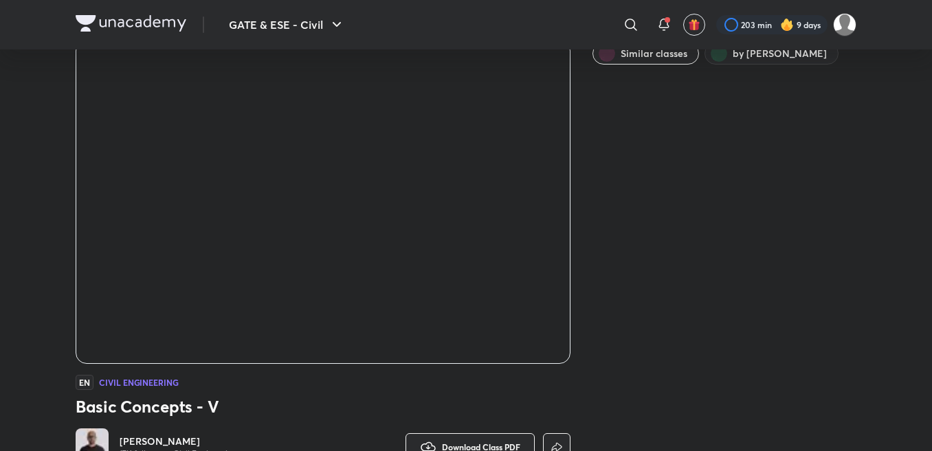
scroll to position [137, 0]
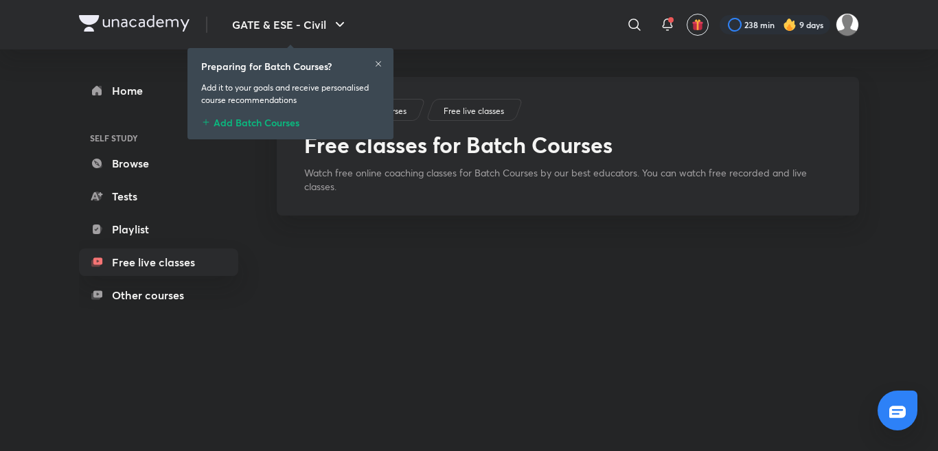
click at [375, 64] on icon at bounding box center [378, 64] width 8 height 8
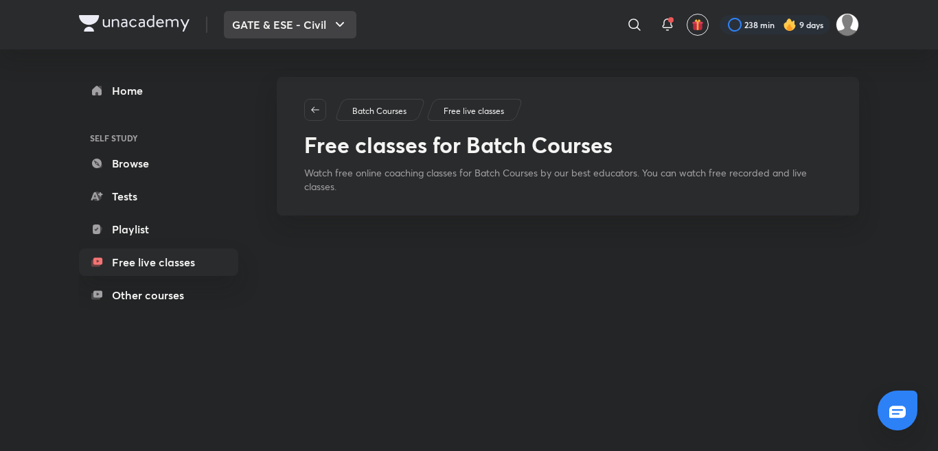
click at [304, 29] on button "GATE & ESE - Civil" at bounding box center [290, 24] width 133 height 27
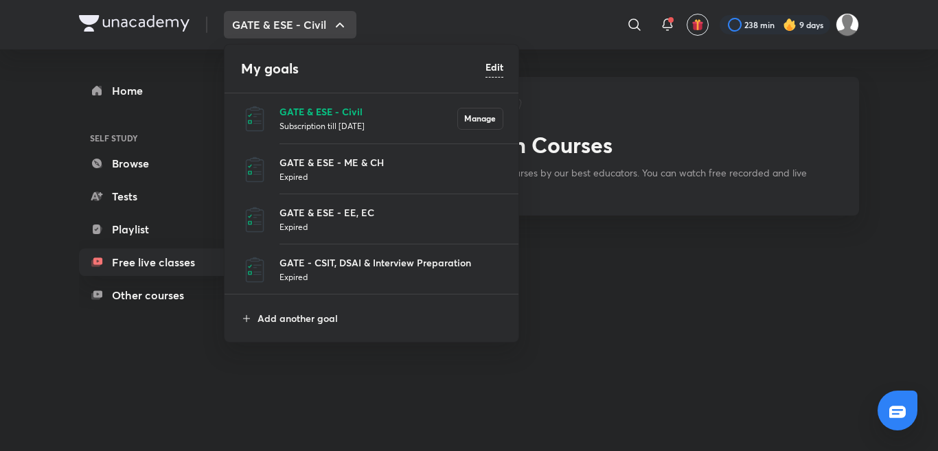
click at [298, 116] on p "GATE & ESE - Civil" at bounding box center [369, 111] width 178 height 14
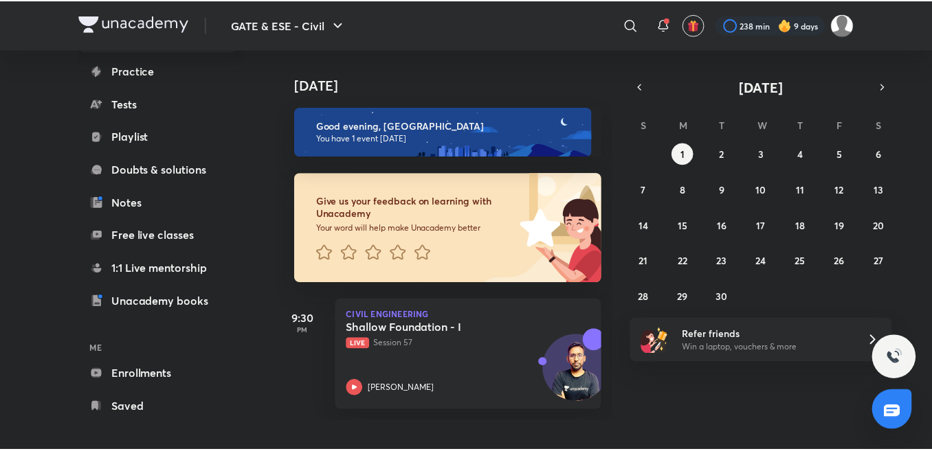
scroll to position [134, 0]
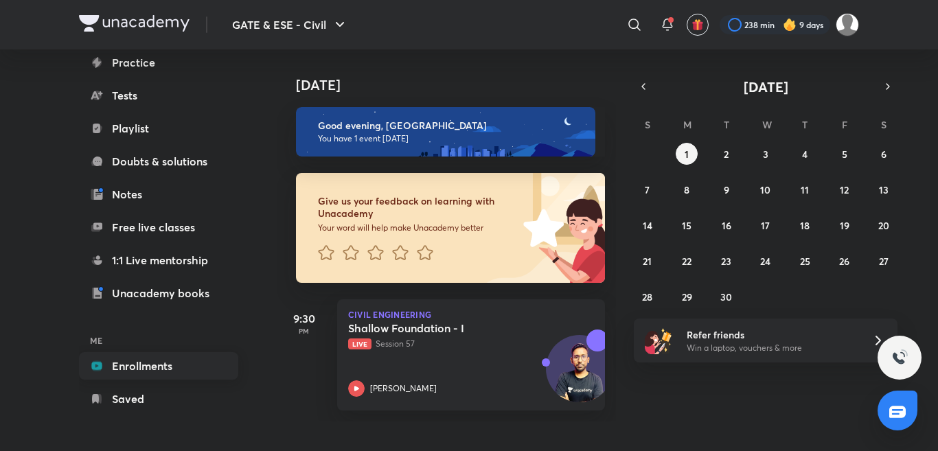
click at [159, 366] on link "Enrollments" at bounding box center [158, 365] width 159 height 27
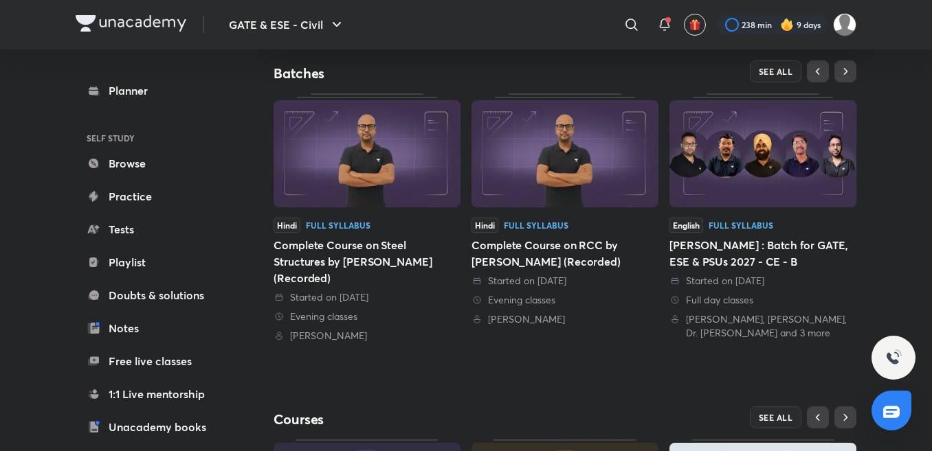
scroll to position [344, 0]
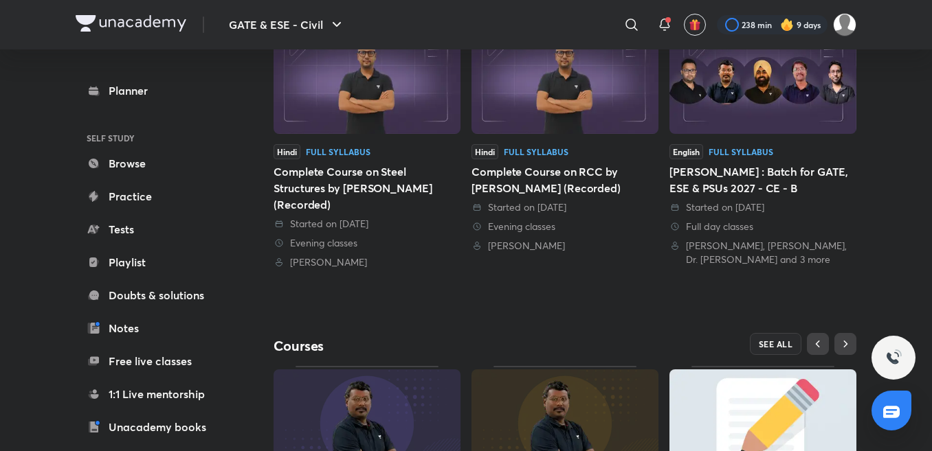
click at [541, 203] on div "Started on 23 Feb 2022" at bounding box center [564, 208] width 187 height 14
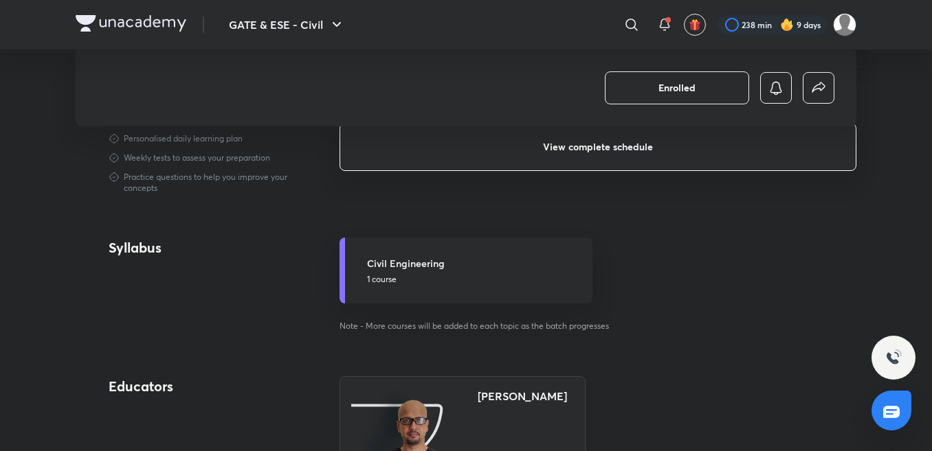
scroll to position [550, 0]
click at [573, 153] on button "View complete schedule" at bounding box center [597, 146] width 517 height 48
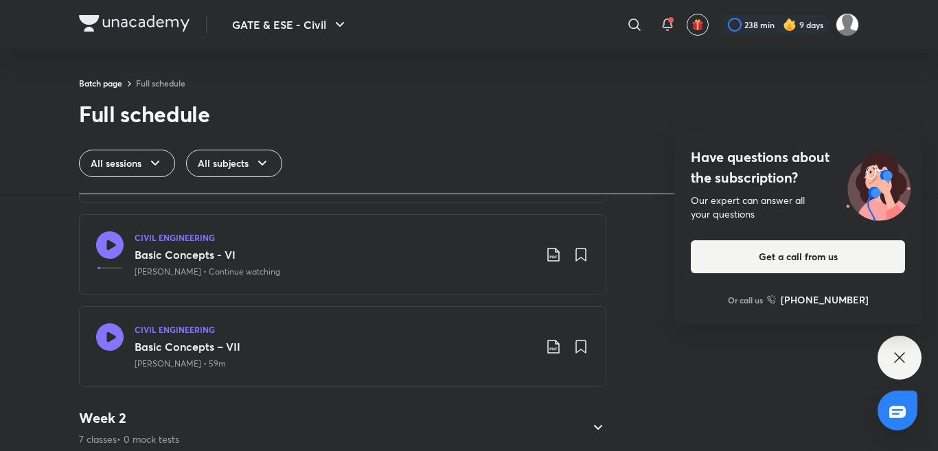
scroll to position [481, 0]
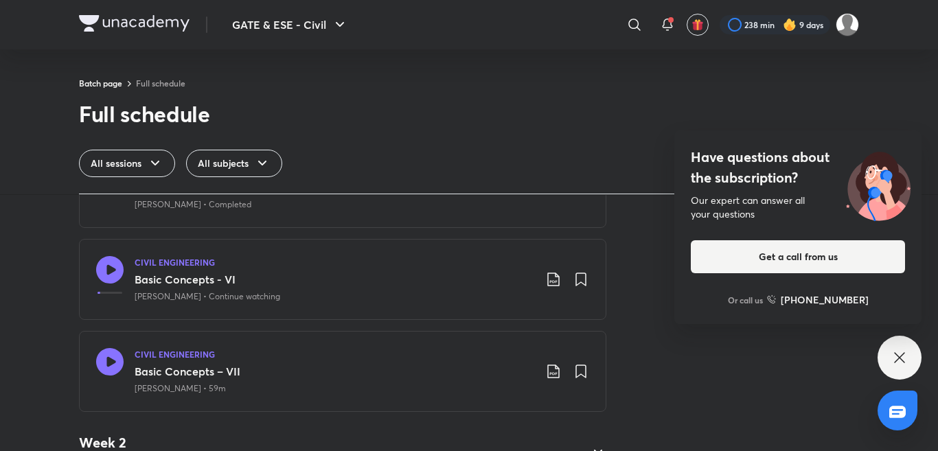
click at [111, 262] on icon at bounding box center [109, 269] width 27 height 27
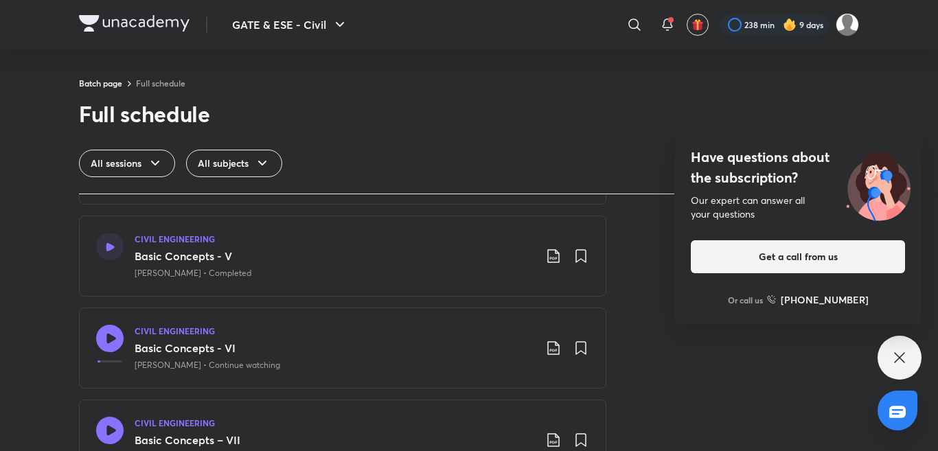
click at [96, 243] on div at bounding box center [109, 256] width 27 height 47
